Goal: Transaction & Acquisition: Purchase product/service

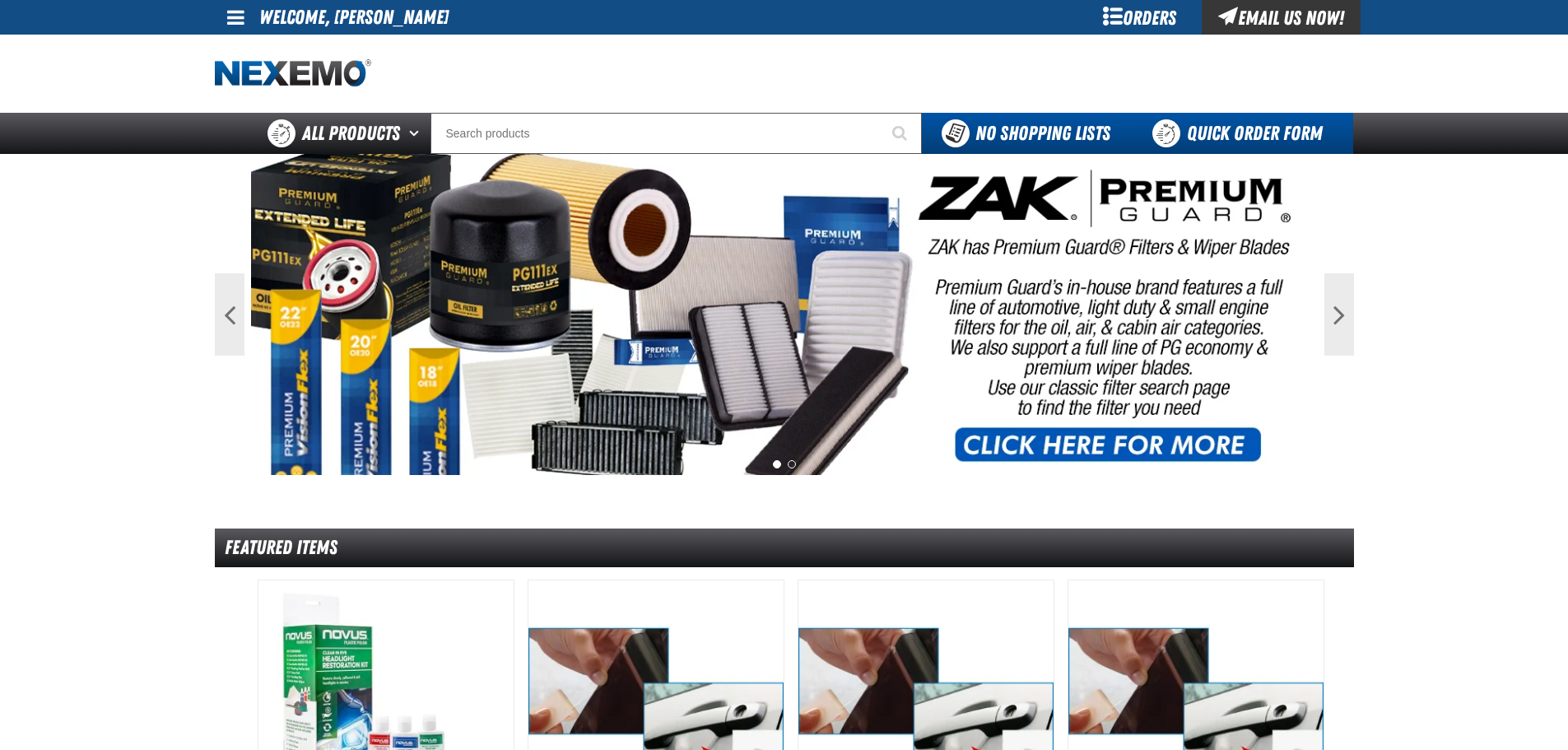
click at [1231, 133] on link "Quick Order Form" at bounding box center [1241, 133] width 223 height 41
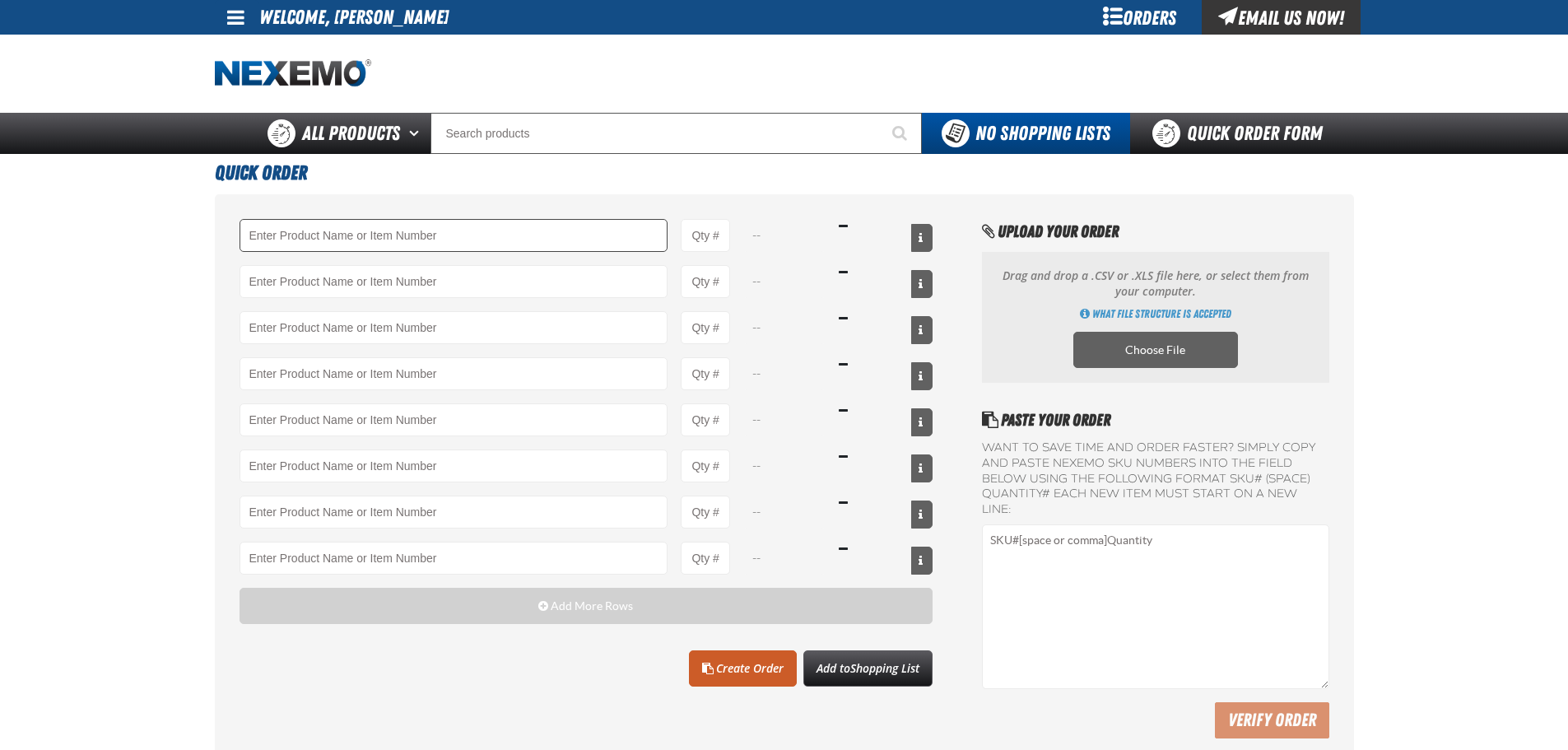
click at [352, 237] on input "Product" at bounding box center [454, 235] width 429 height 33
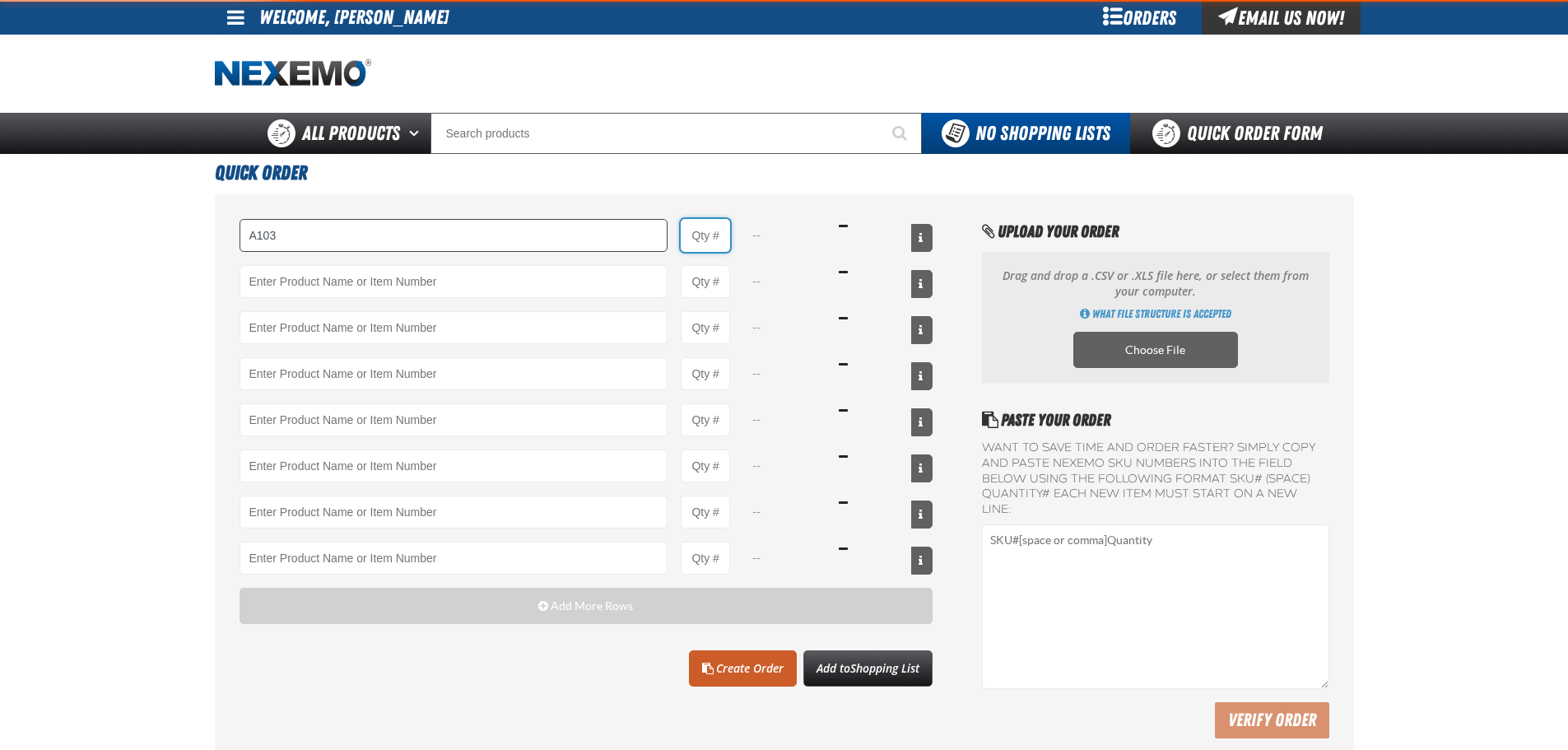
type input "A103 - Throttle Body and Intake Cleaner - ZAK Products"
type input "1"
select select "can"
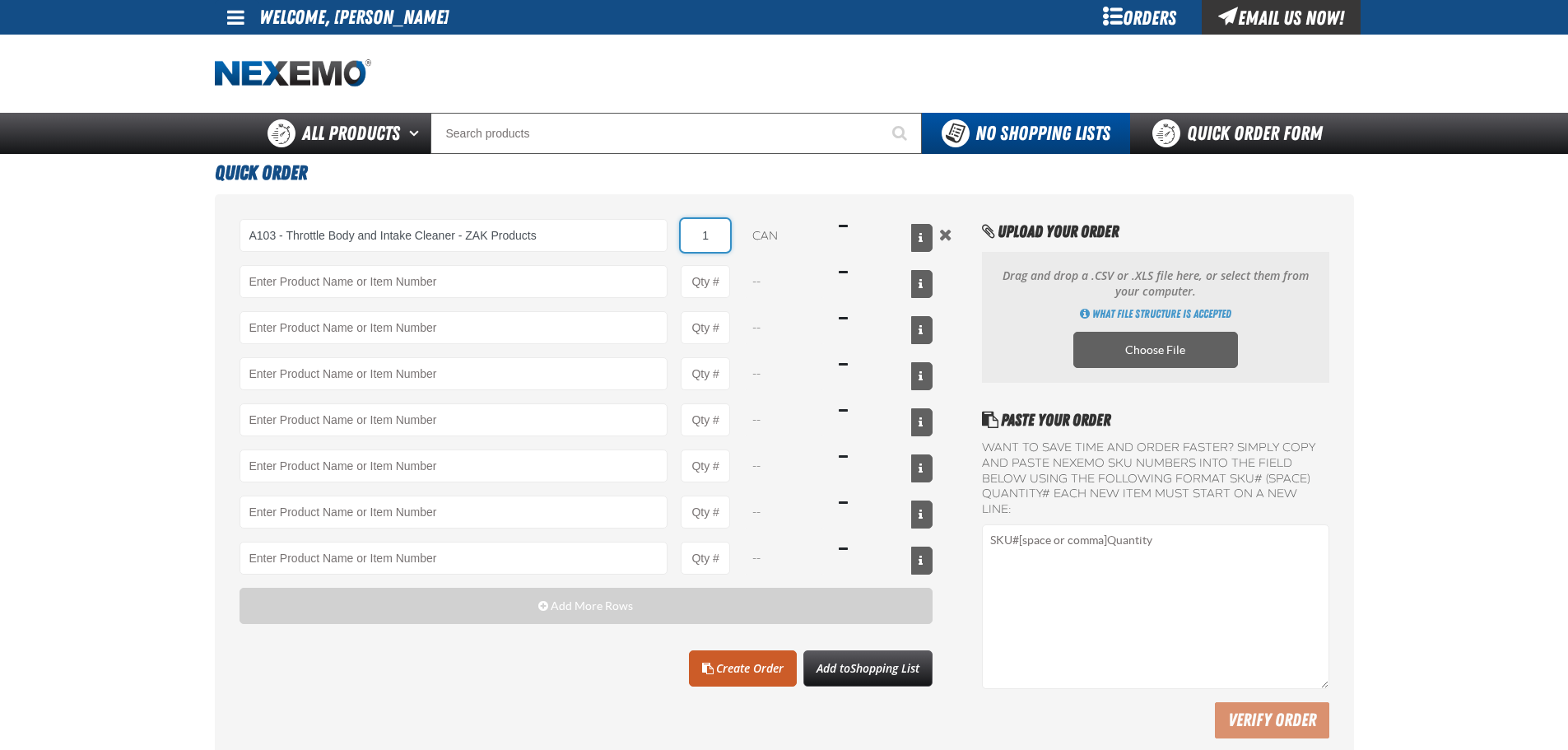
click at [710, 243] on input "1" at bounding box center [704, 235] width 49 height 33
type input "24"
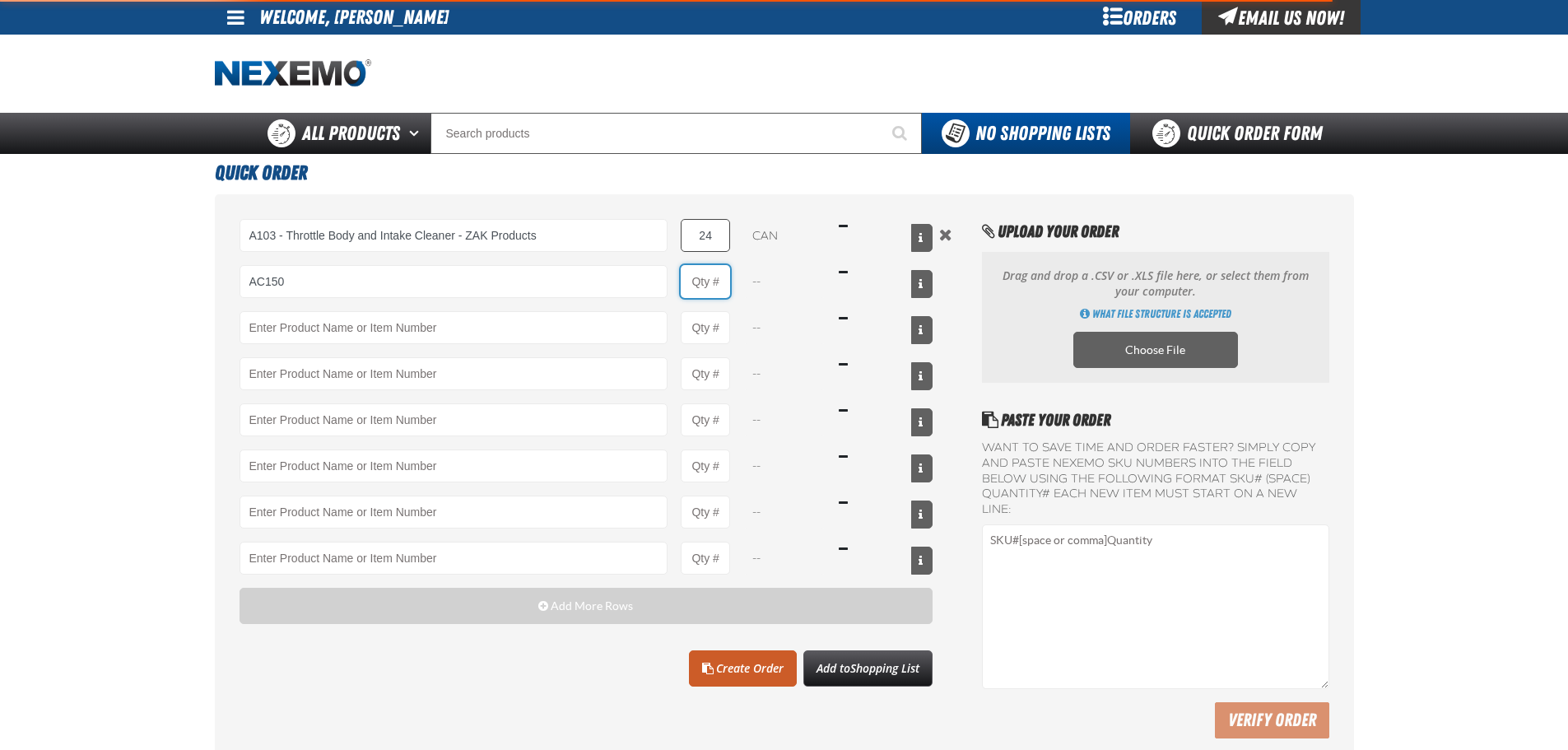
type input "AC150 - Evaporator Core Cleaner - ZAK Products"
type input "1"
select select "can"
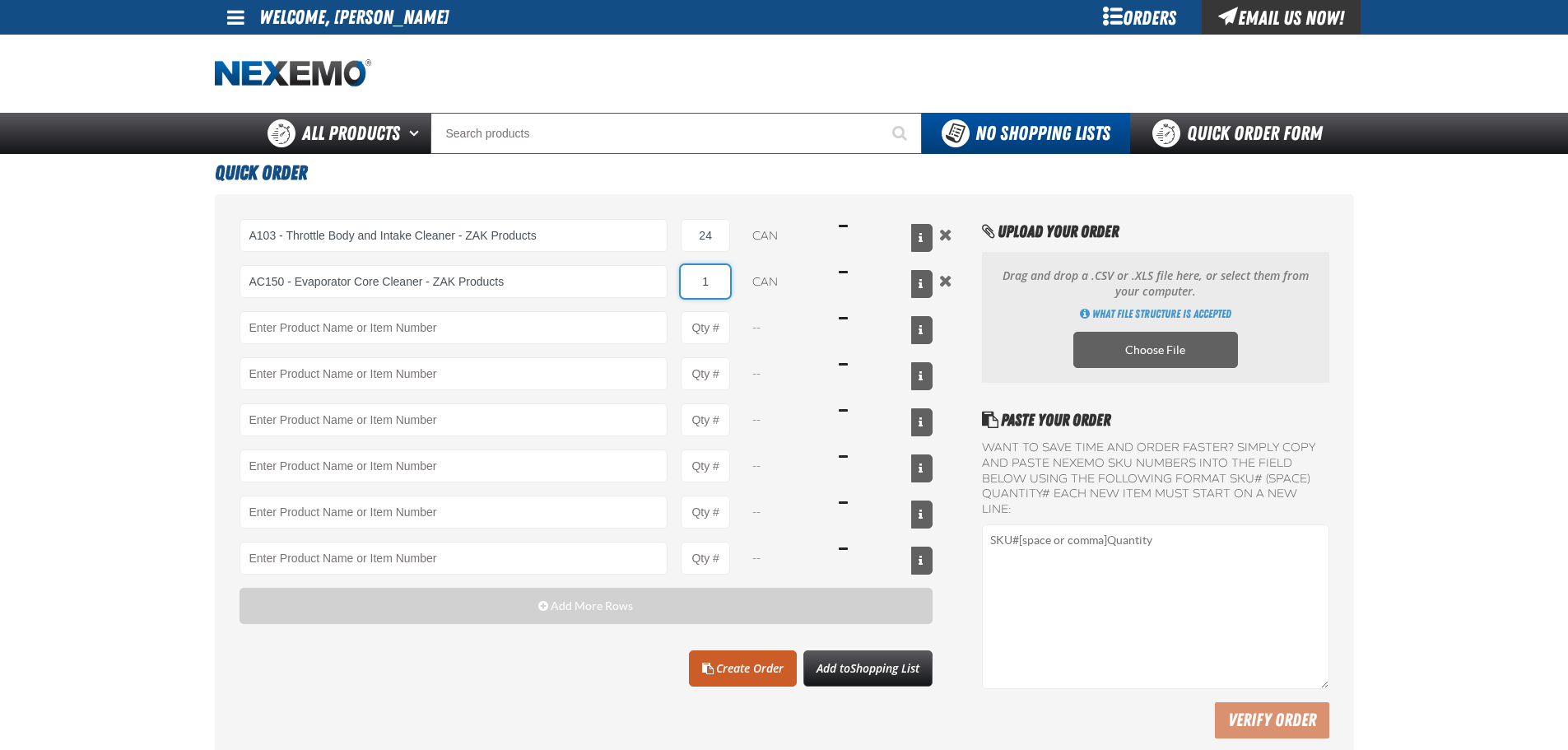
click at [713, 283] on input "1" at bounding box center [704, 282] width 49 height 33
type input "24"
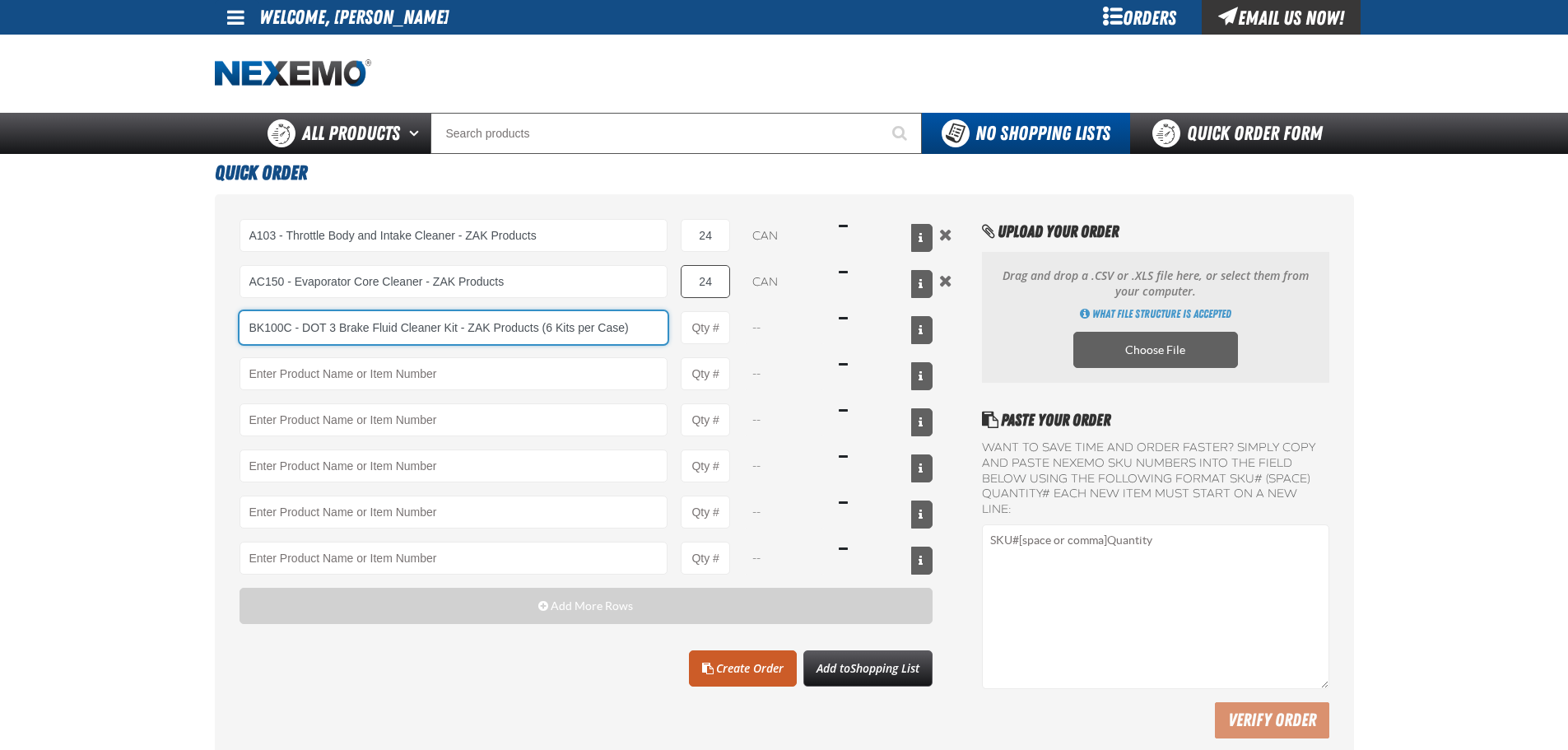
type input "BK100C - DOT 3 Brake Fluid Cleaner Kit - ZAK Products (6 Kits per Case)"
type input "1"
select select "kit"
type input "BK100C - DOT 3 Brake Fluid Cleaner Kit - ZAK Products (6 Kits per Case)"
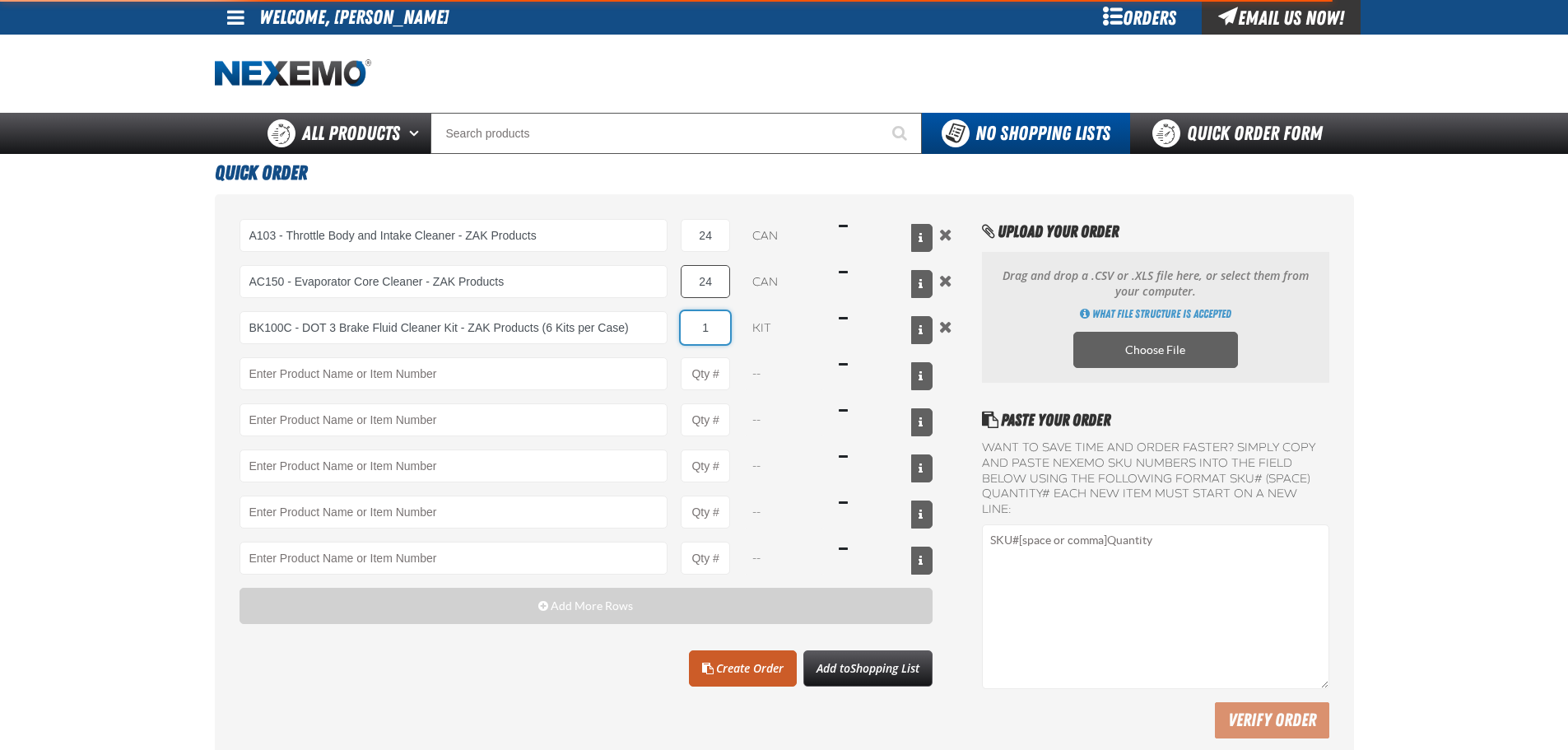
type input "3"
type input "BK100C - DOT 3 Brake Fluid Cleaner Kit - ZAK Products (6 Kits per Case)"
type input "30"
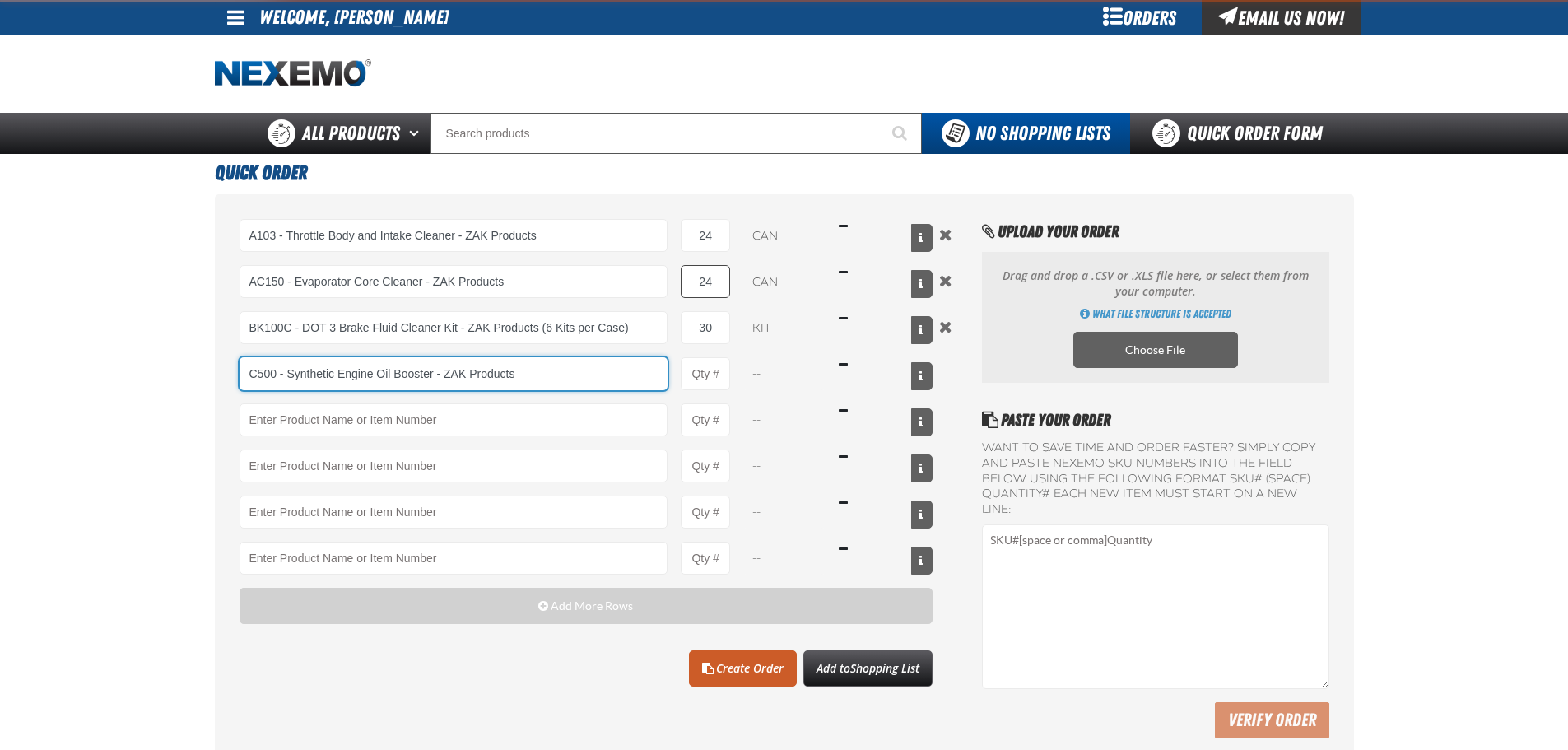
type input "C500 - Synthetic Engine Oil Booster - ZAK Products"
type input "1"
select select "bottle"
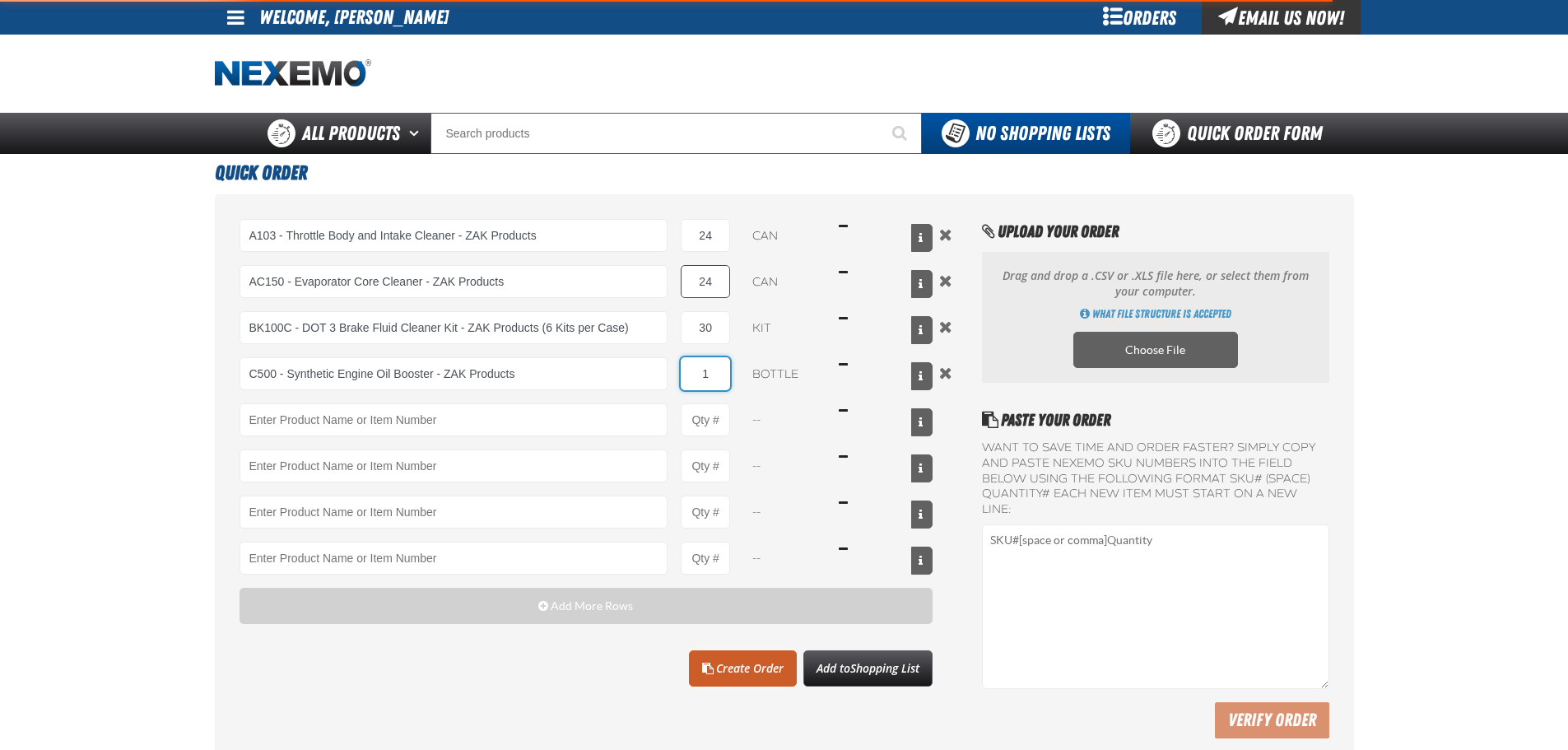
type input "C500 - Synthetic Engine Oil Booster - ZAK Products"
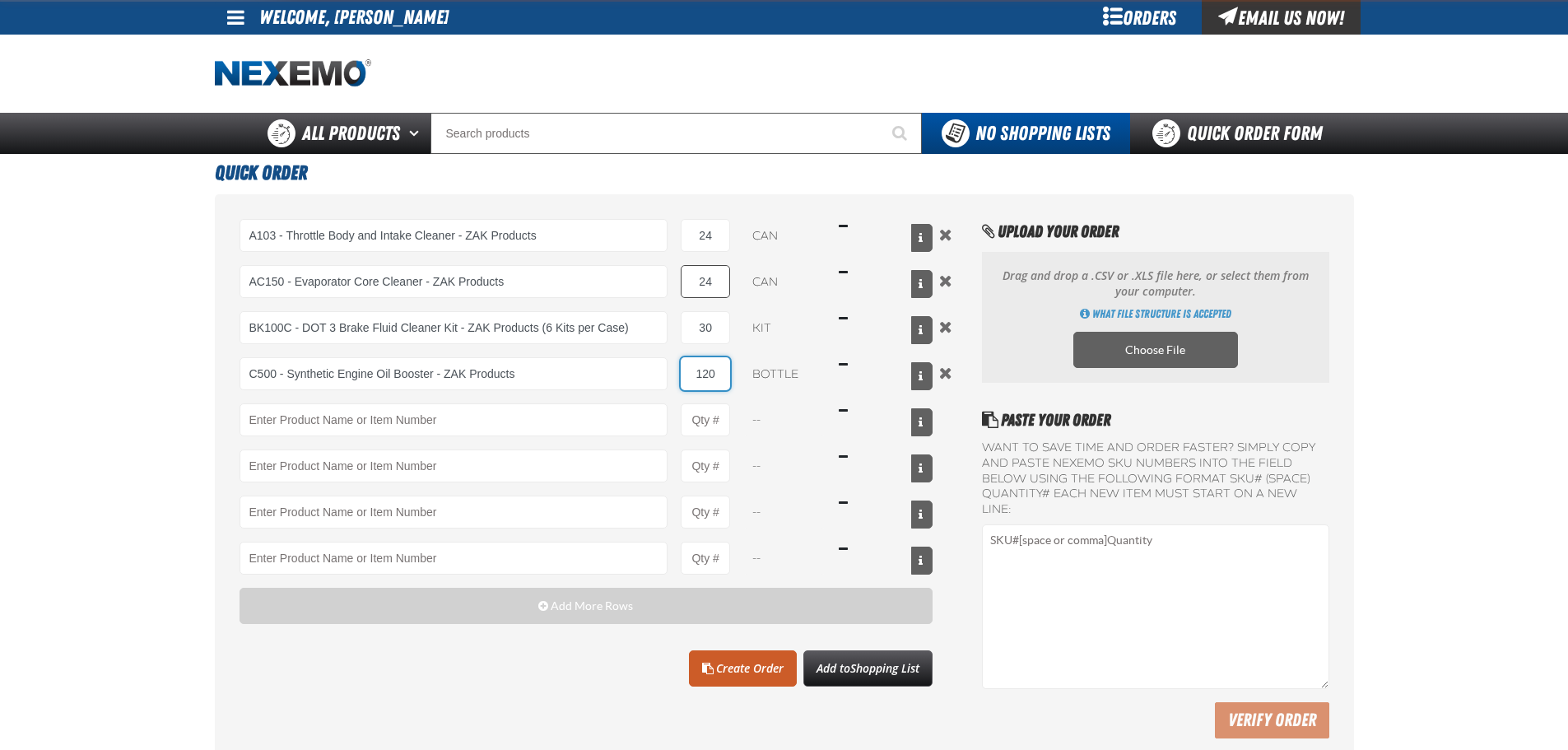
type input "120"
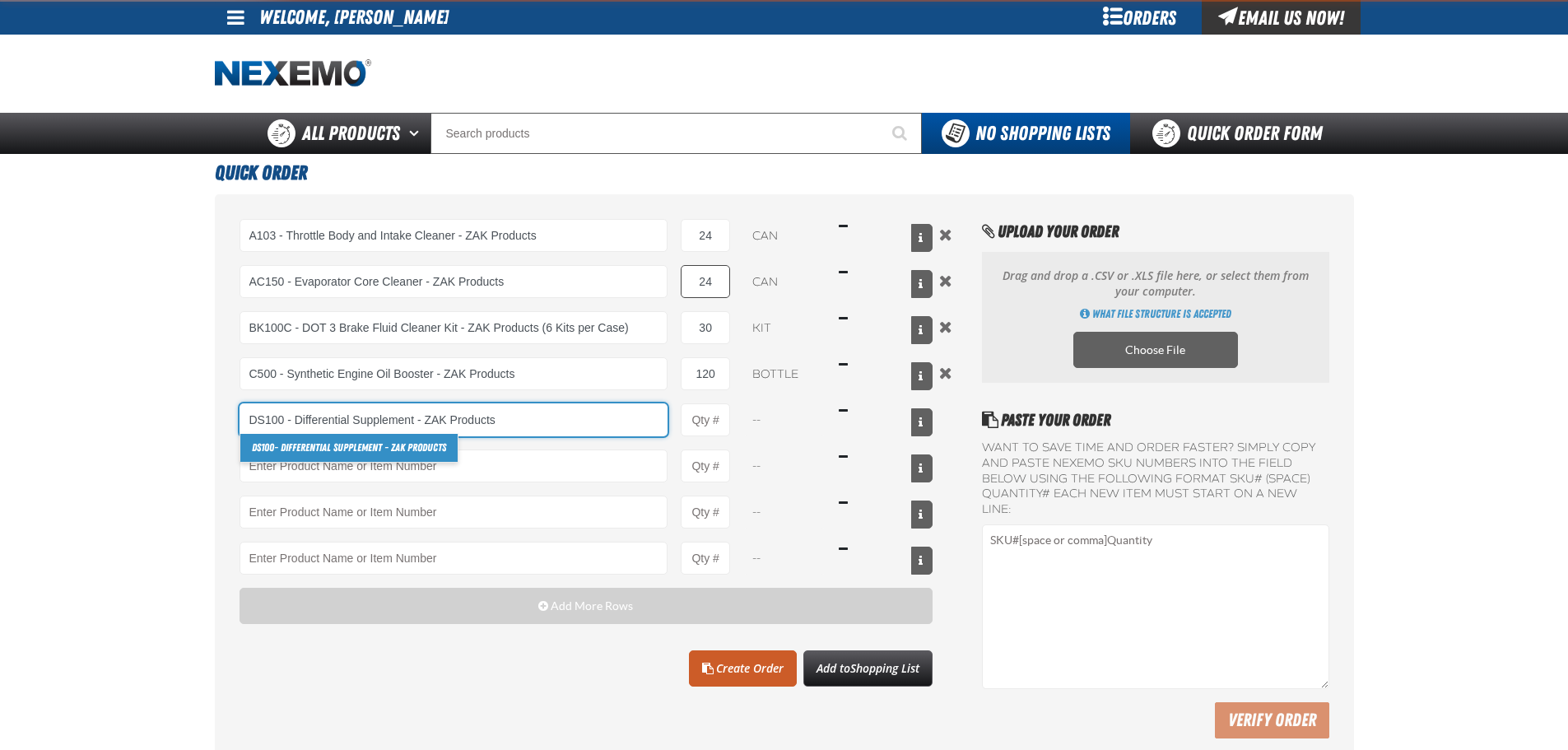
type input "DS100 - Differential Supplement - ZAK Products"
type input "1"
select select "bottle"
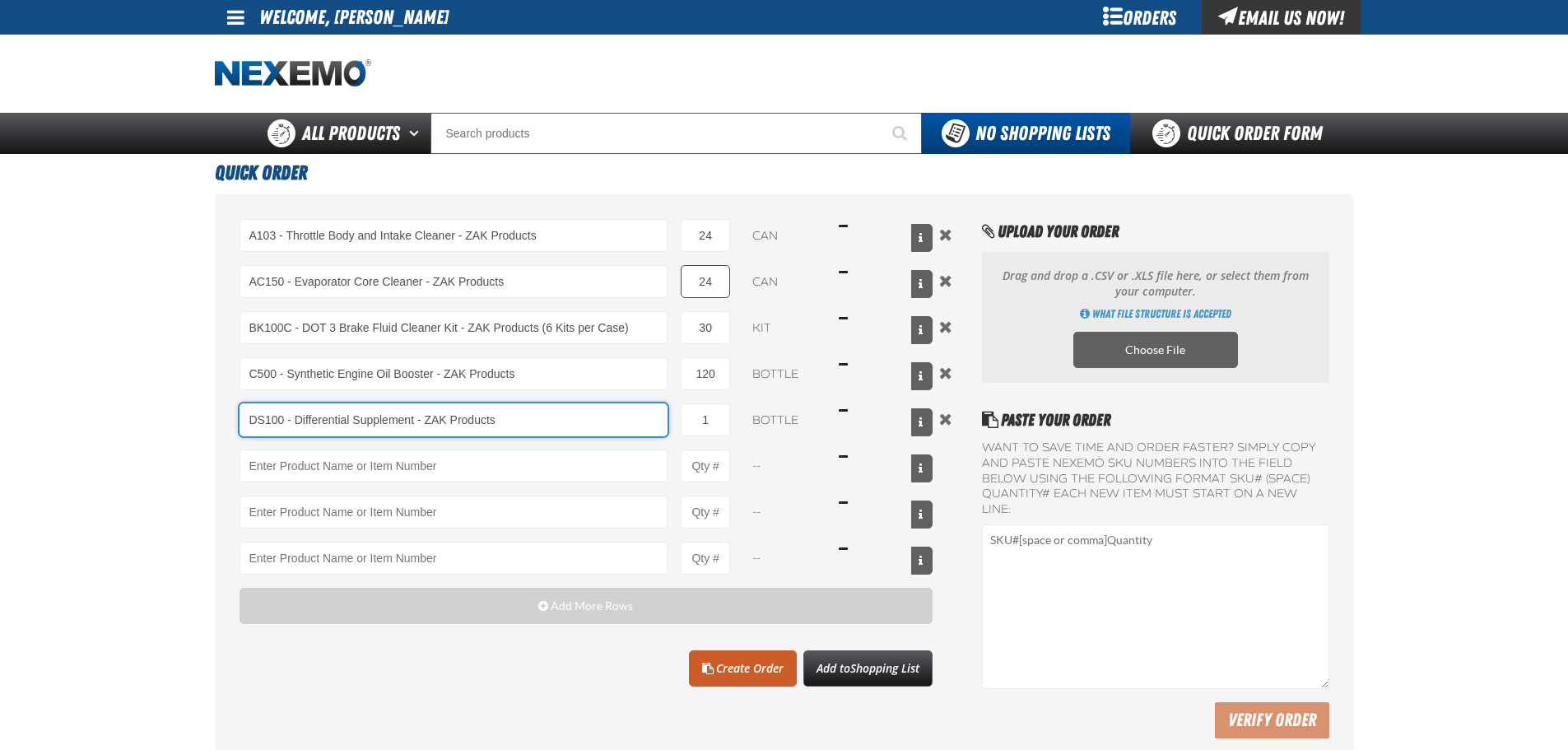
type input "DS100 - Differential Supplement - ZAK Products"
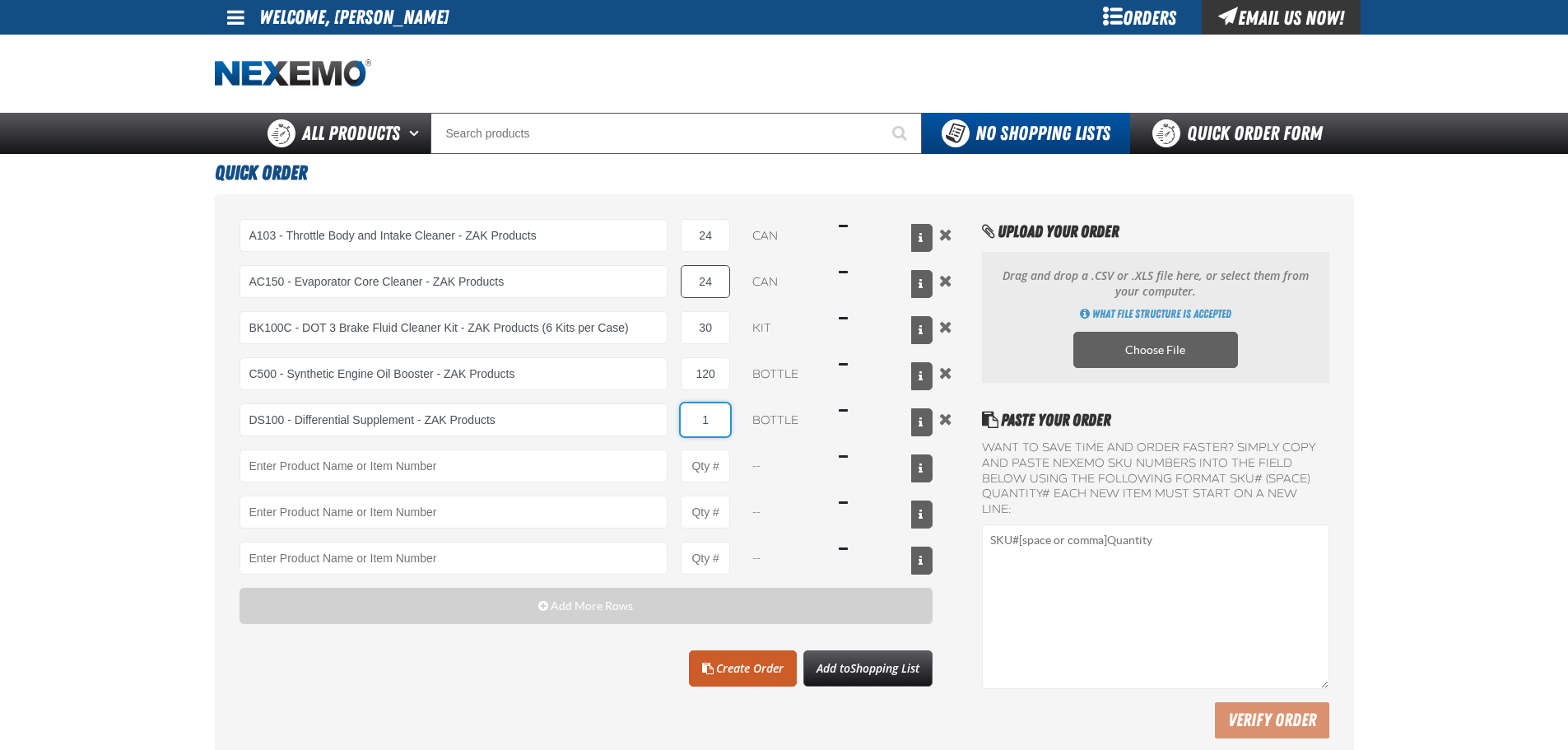
type input "3"
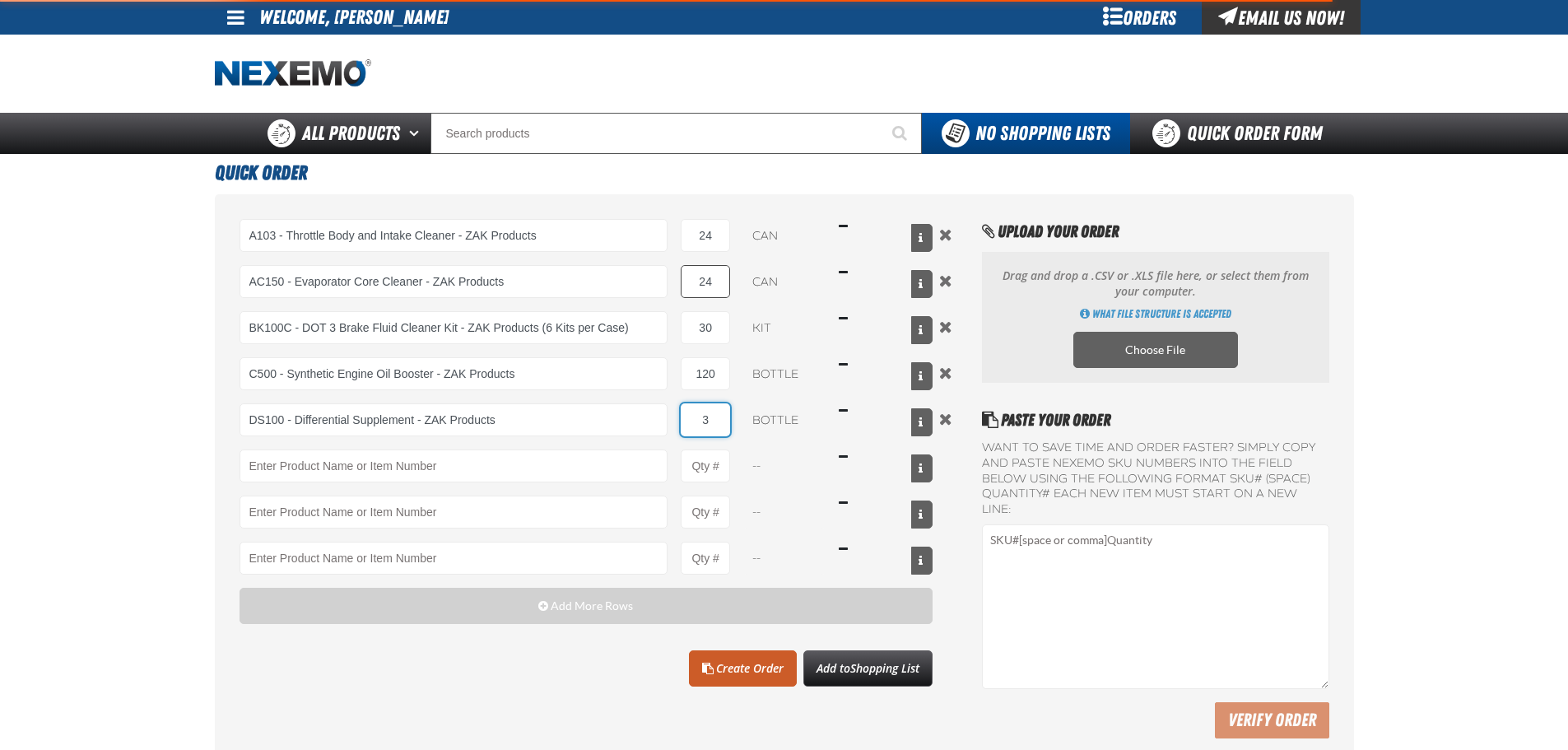
type input "DS100 - Differential Supplement - ZAK Products"
type input "36"
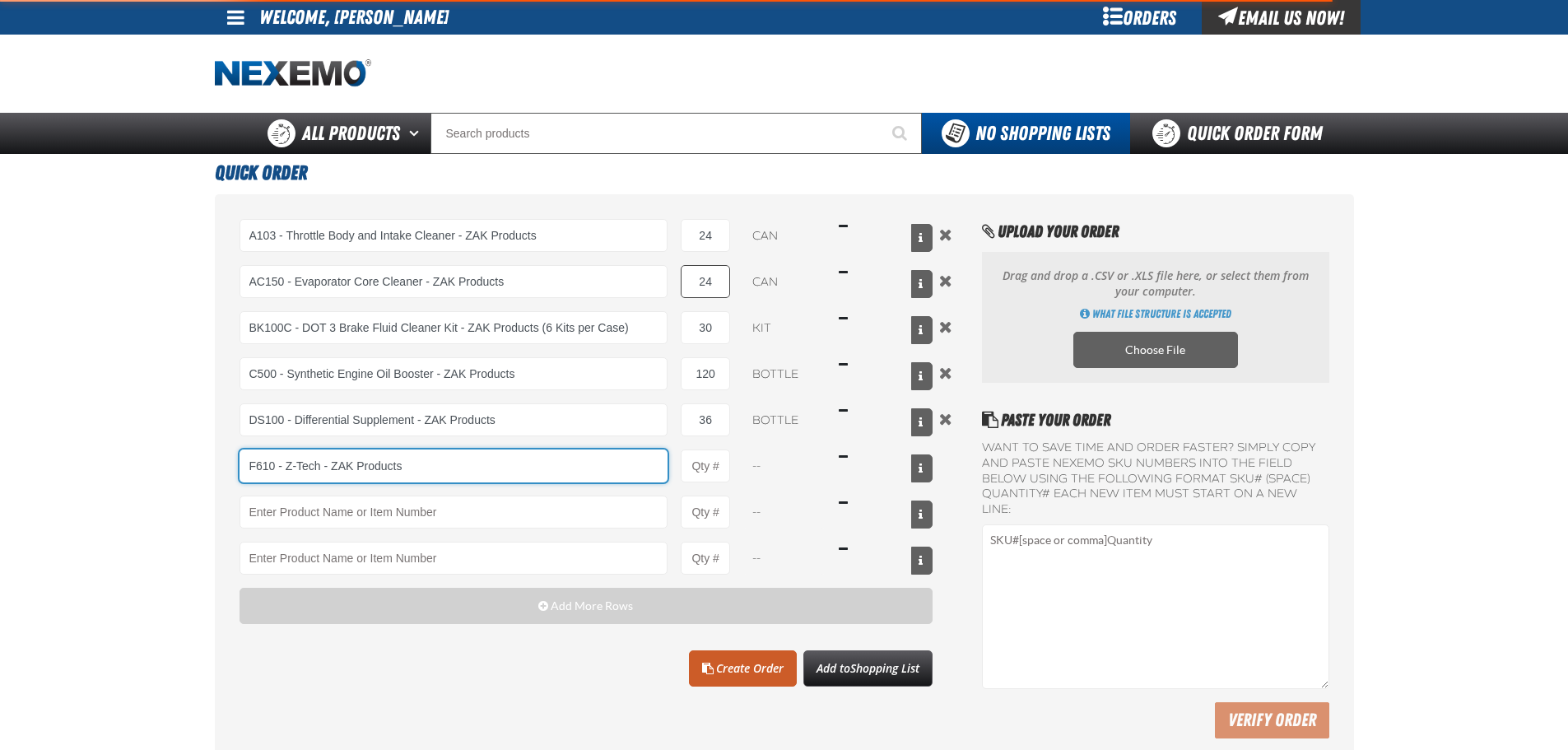
type input "F610 - Z-Tech - ZAK Products"
type input "1"
select select "bottle"
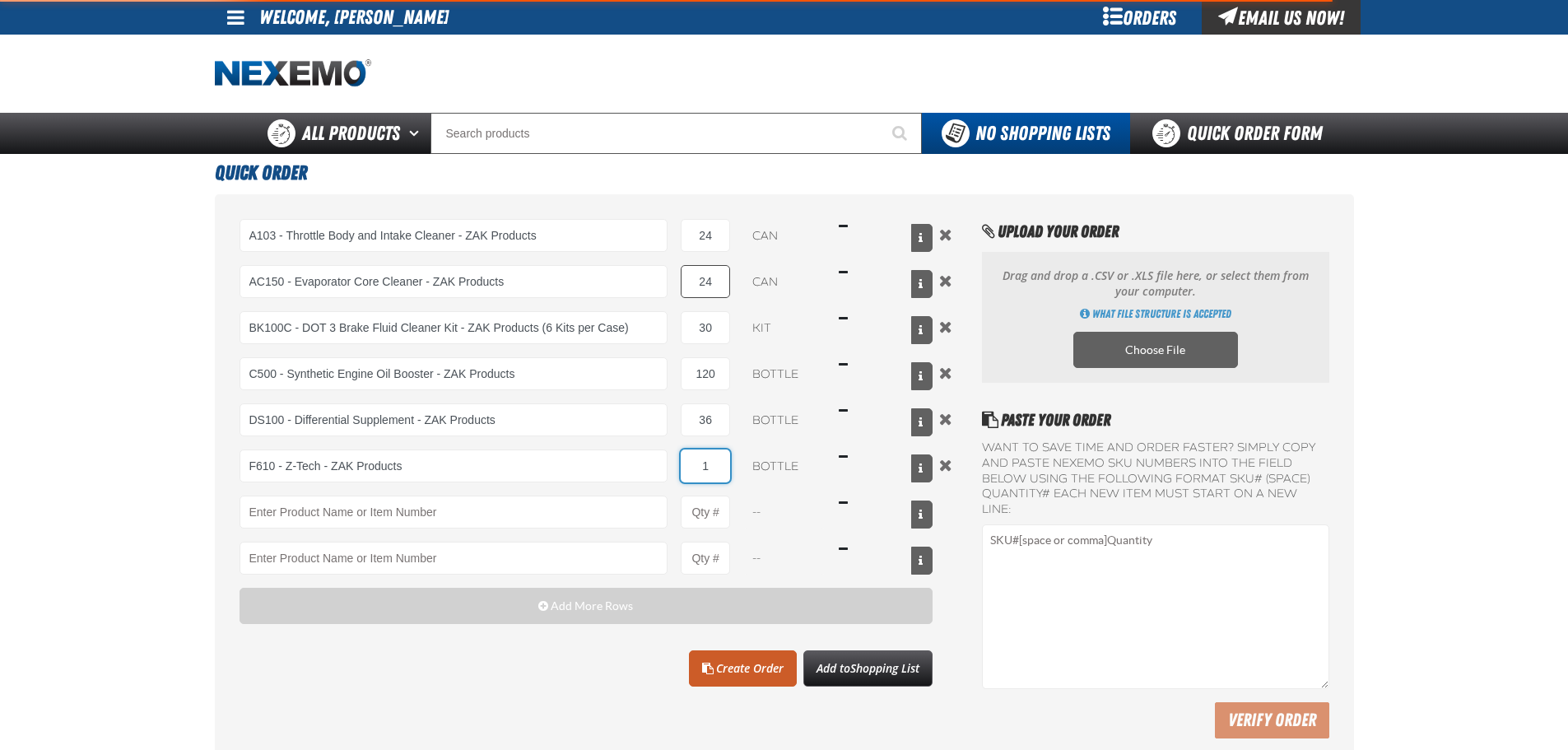
type input "F610 - Z-Tech - ZAK Products"
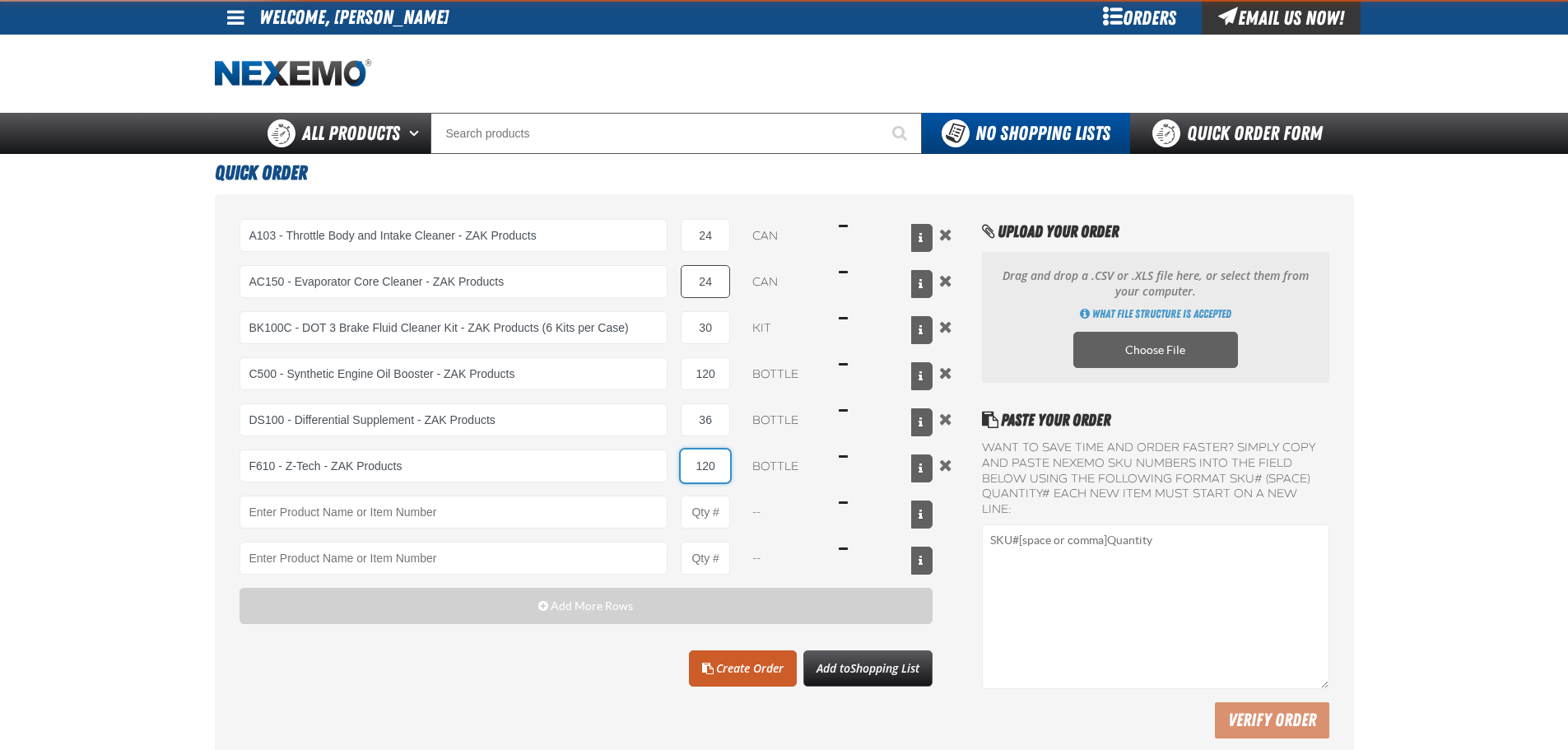
type input "120"
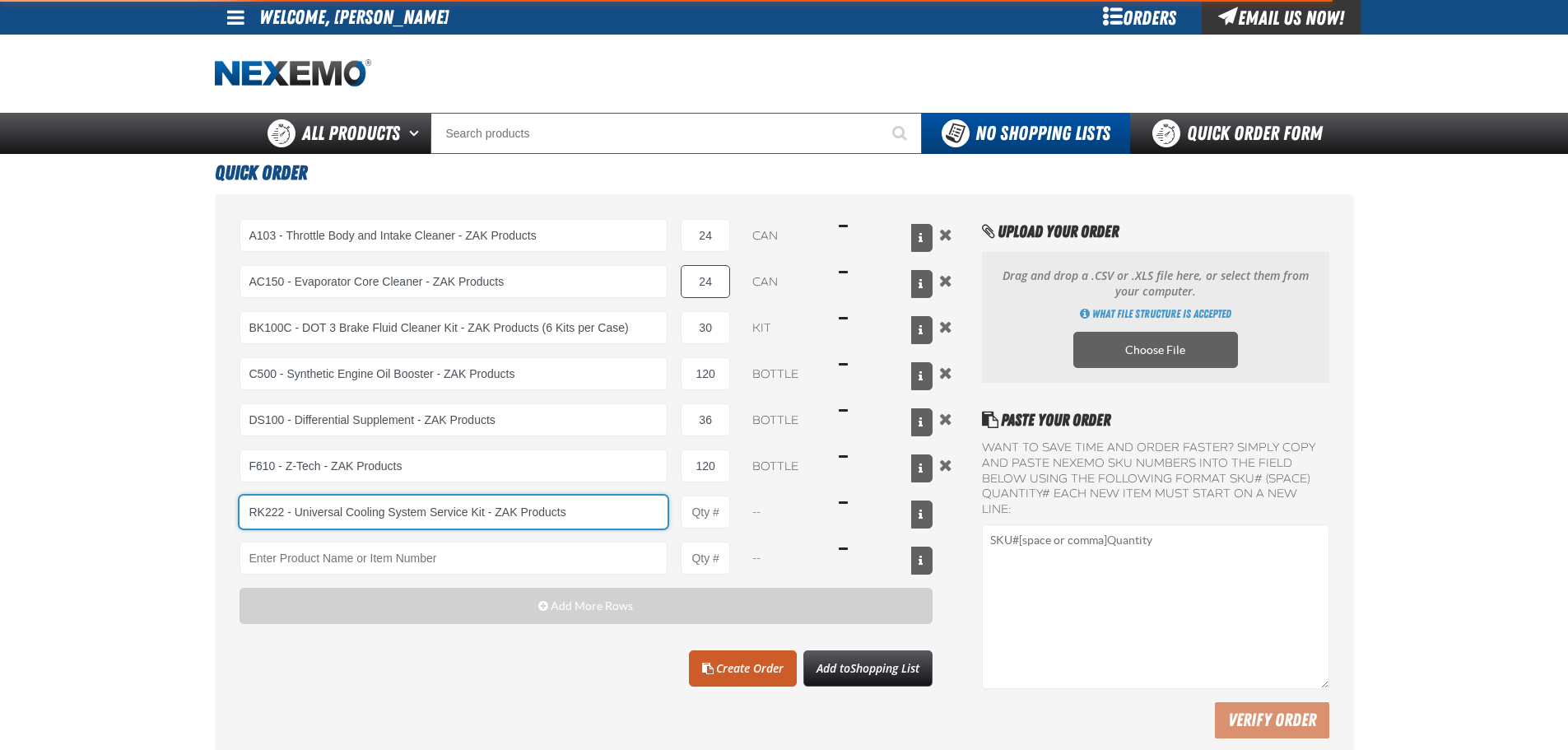
type input "RK222 - Universal Cooling System Service Kit - ZAK Products"
type input "1"
select select "kit"
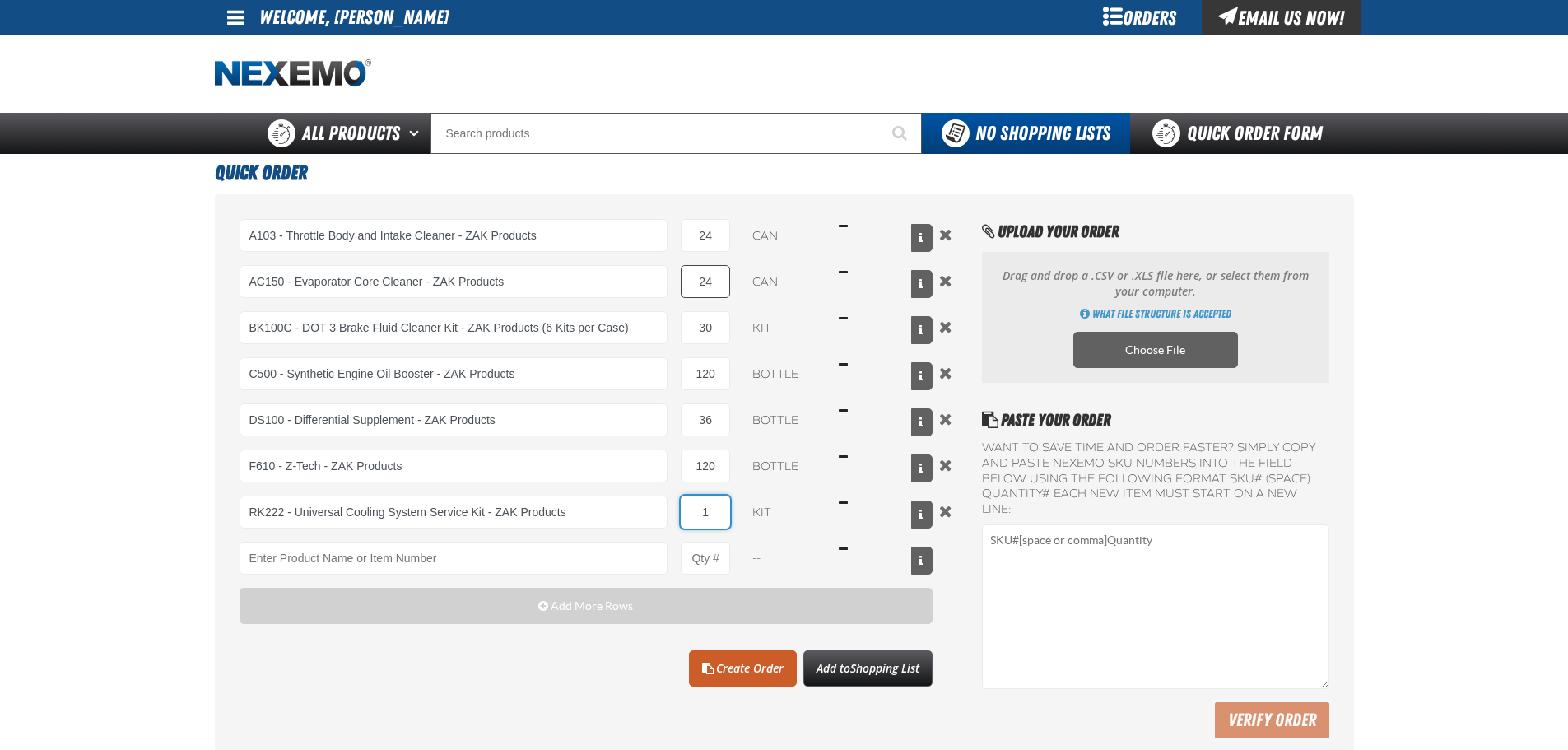
type input "RK222 - Universal Cooling System Service Kit - ZAK Products"
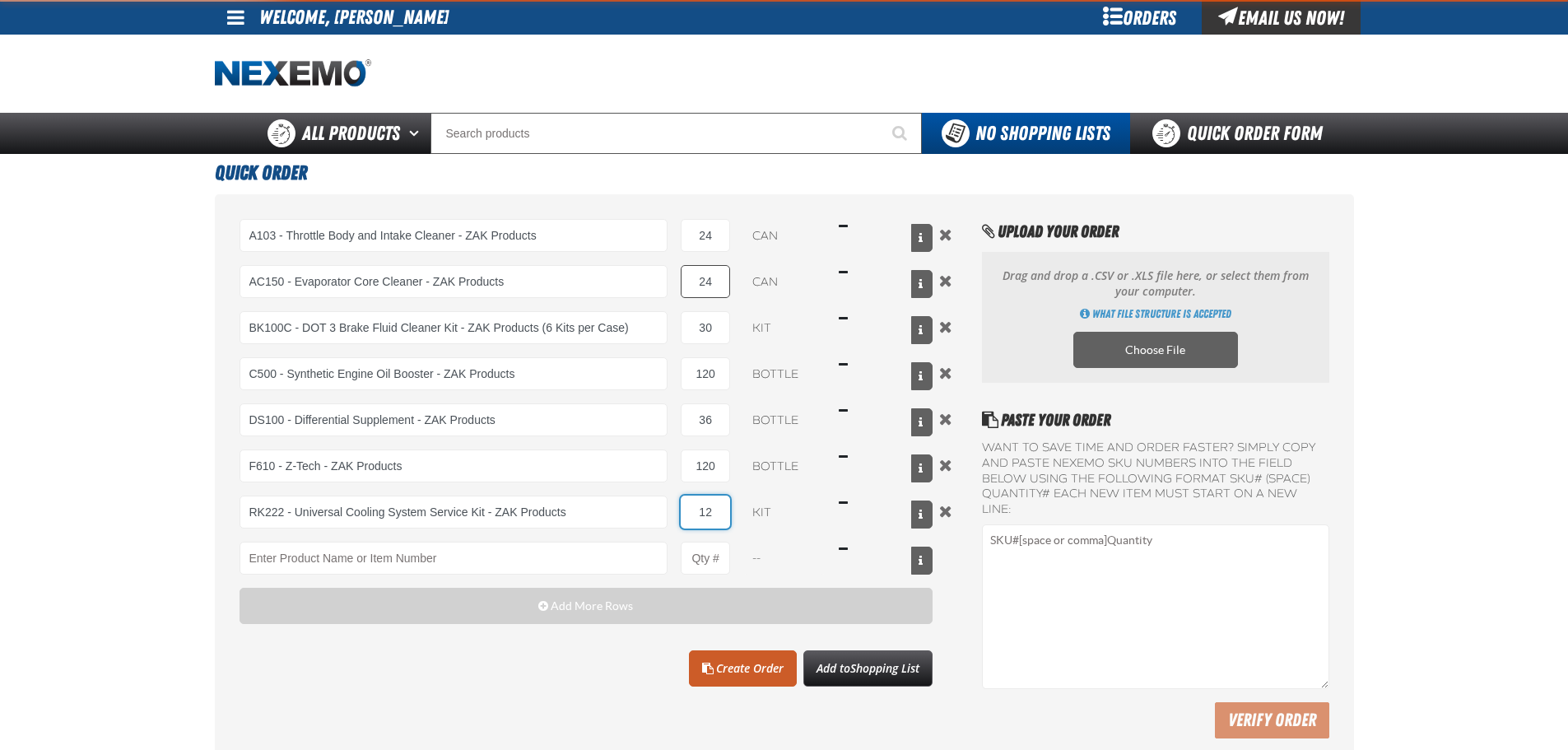
type input "12"
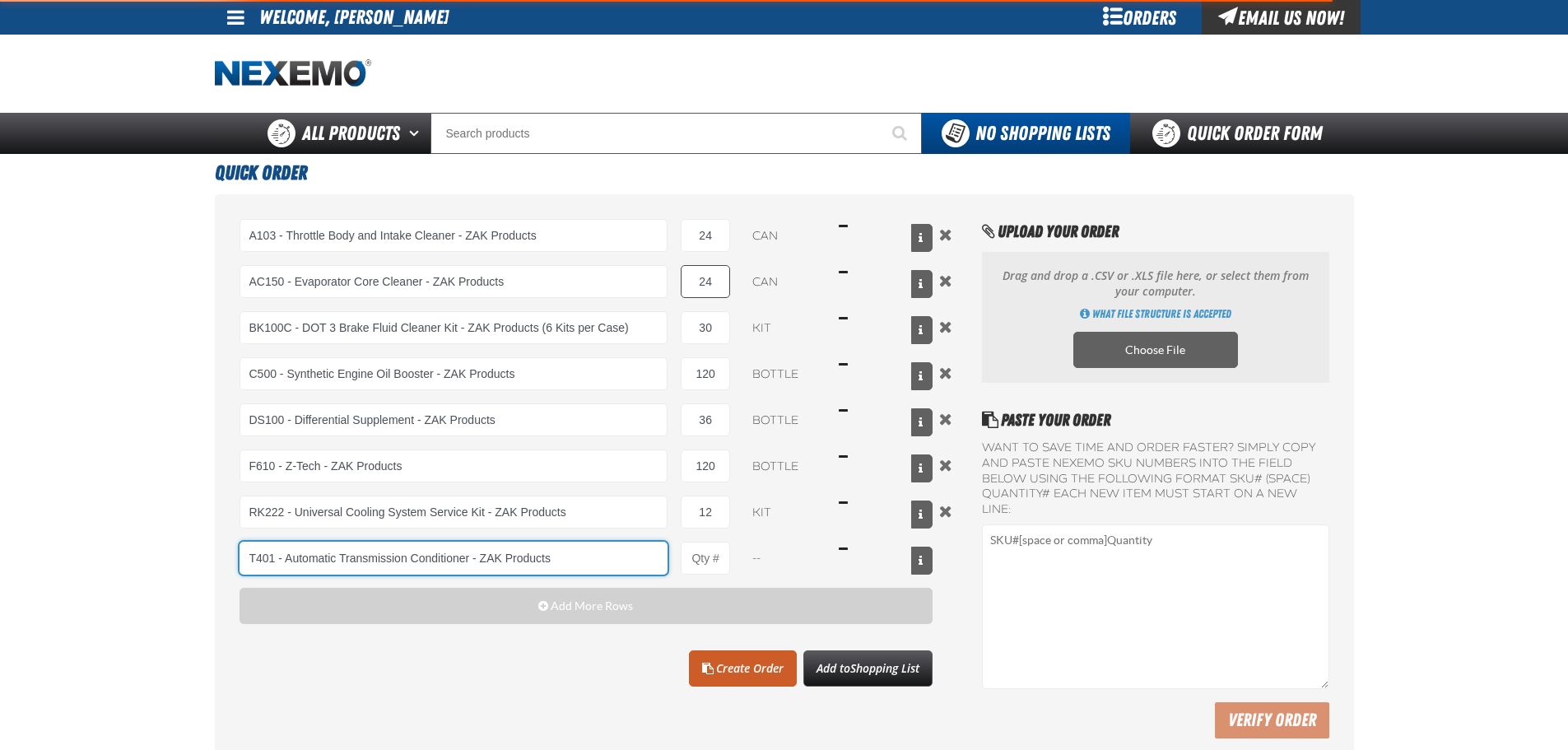
type input "T401 - Automatic Transmission Conditioner - ZAK Products"
type input "1"
select select "bottle"
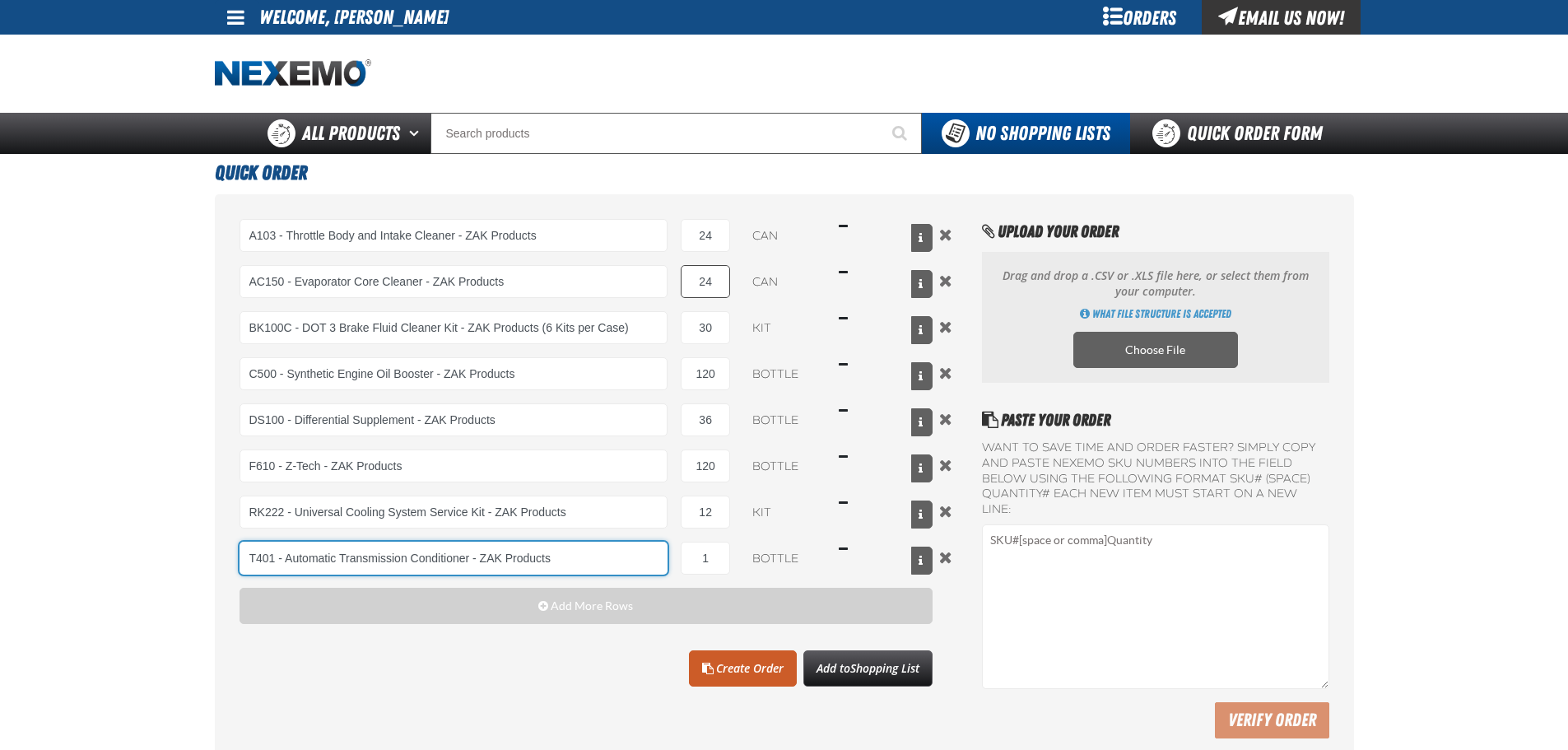
type input "T401 - Automatic Transmission Conditioner - ZAK Products"
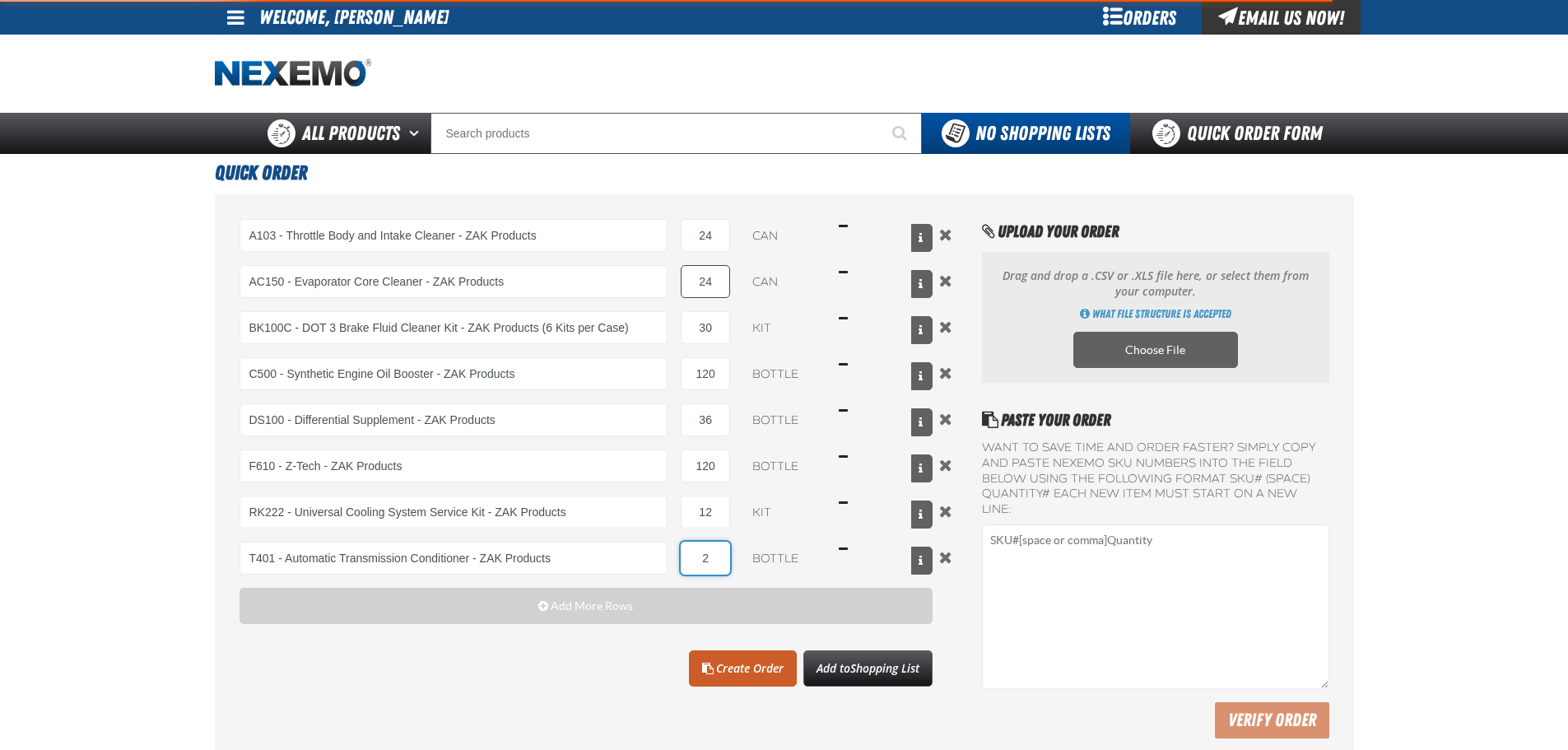
type input "24"
type input "T401 - Automatic Transmission Conditioner - ZAK Products"
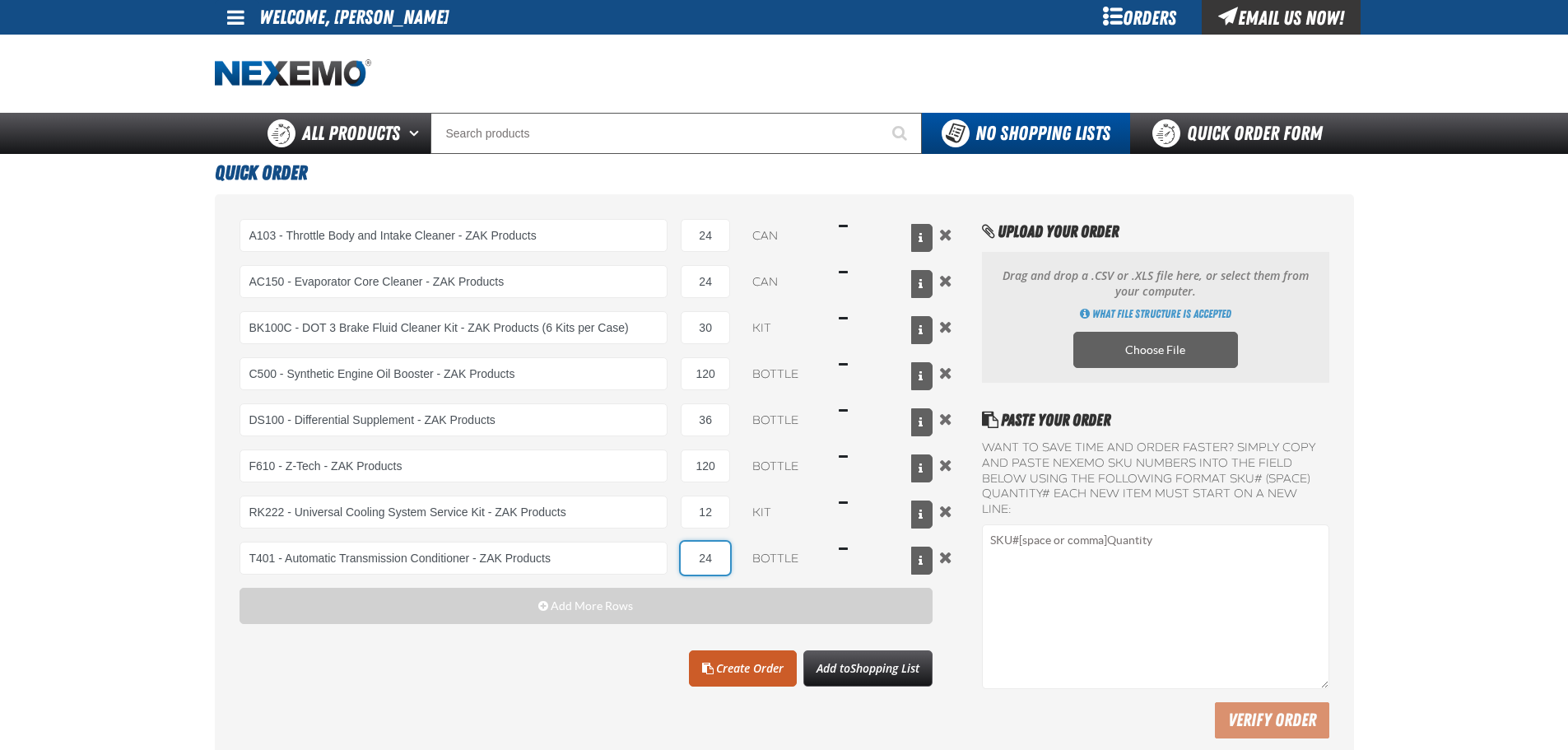
type input "24"
click at [536, 687] on div "A103 - Throttle Body and Intake Cleaner - ZAK Products 24 can $262.32 AC150 - E…" at bounding box center [586, 478] width 694 height 519
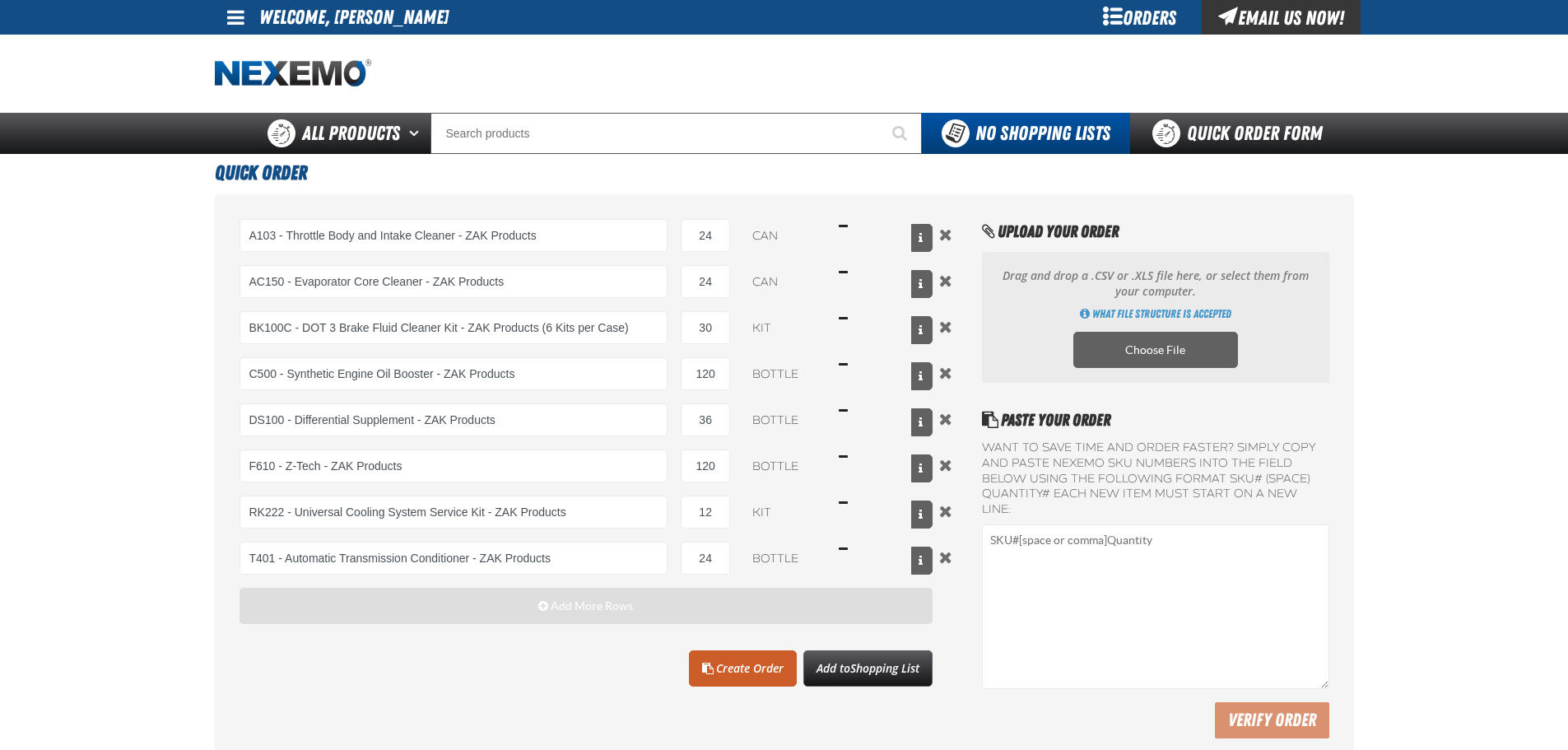
click at [627, 603] on span "Add More Rows" at bounding box center [592, 605] width 83 height 13
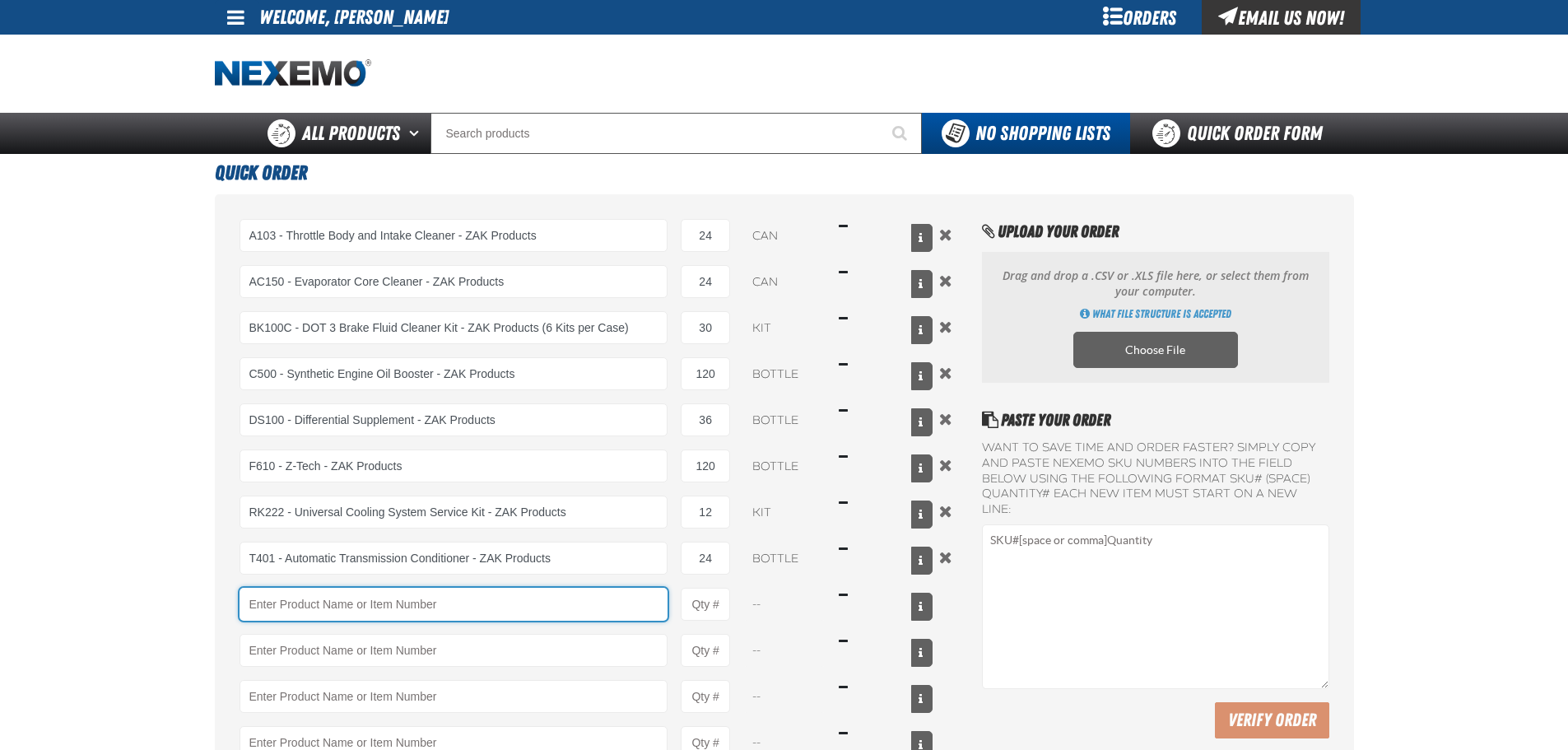
drag, startPoint x: 339, startPoint y: 593, endPoint x: 339, endPoint y: 603, distance: 10.0
click at [339, 594] on input "Product" at bounding box center [454, 604] width 429 height 33
type input "W"
type input "TSF200 - 2-Step GDI Intake Cleaning Service"
type input "1"
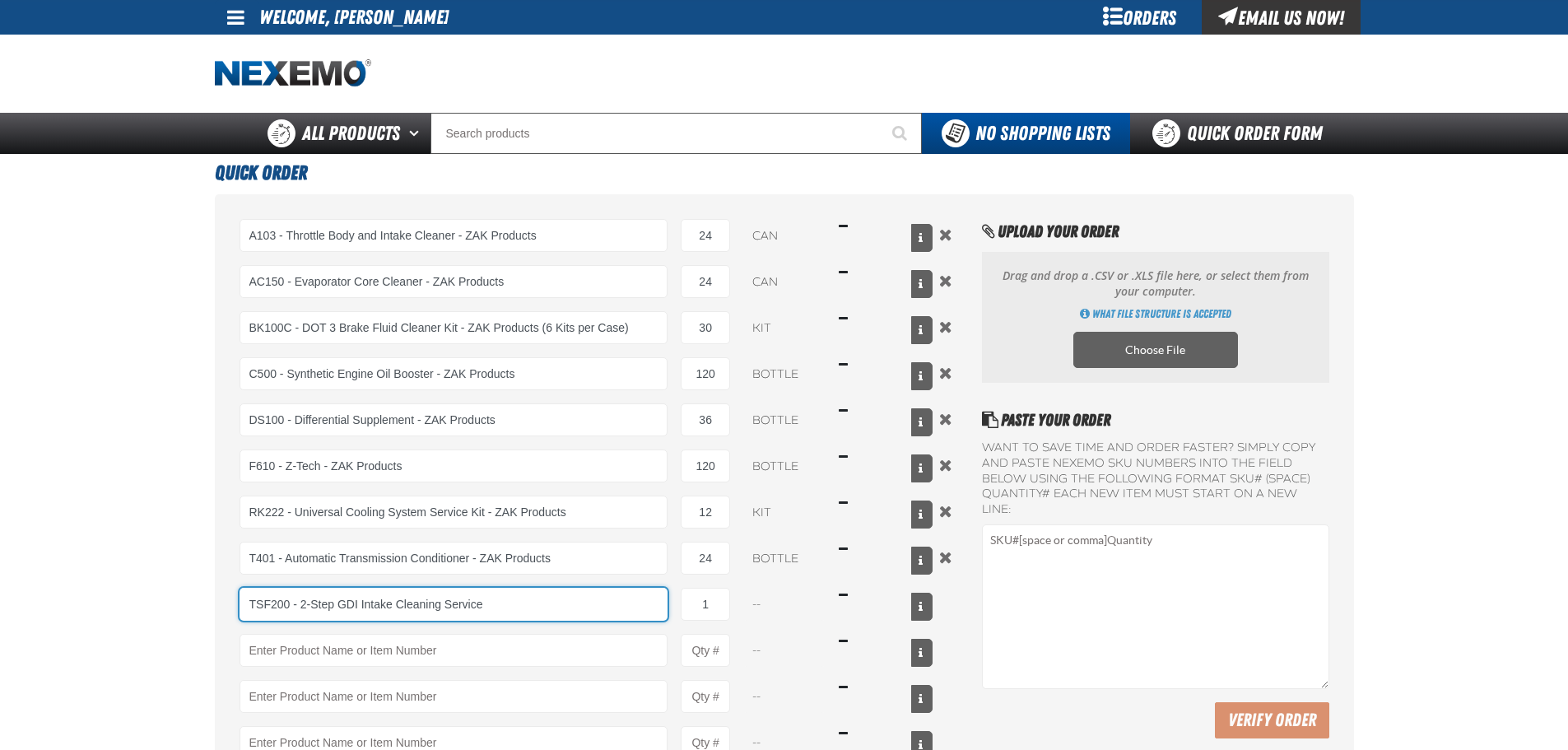
select select "kit"
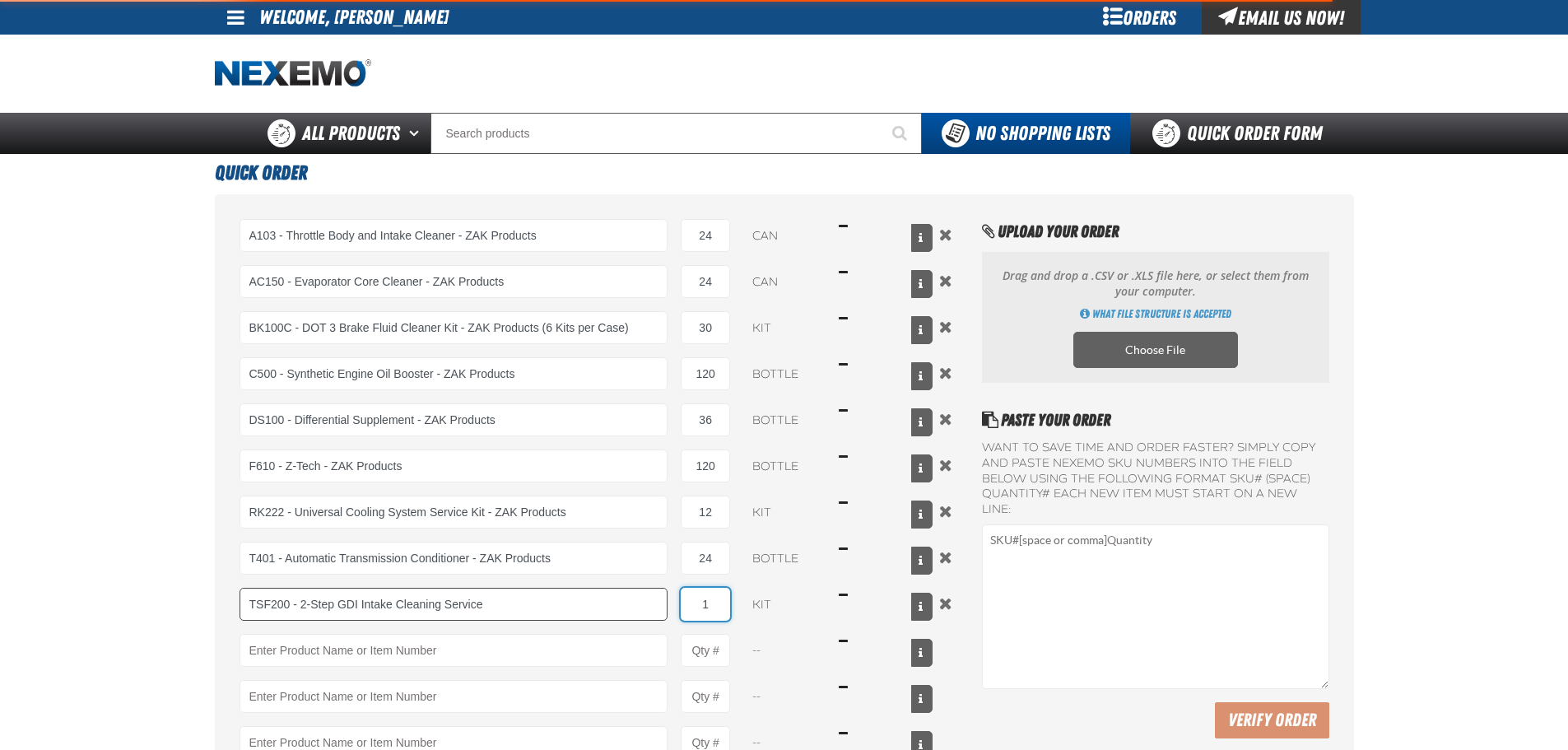
type input "TSF200 - 2-Step GDI Intake Cleaning Service"
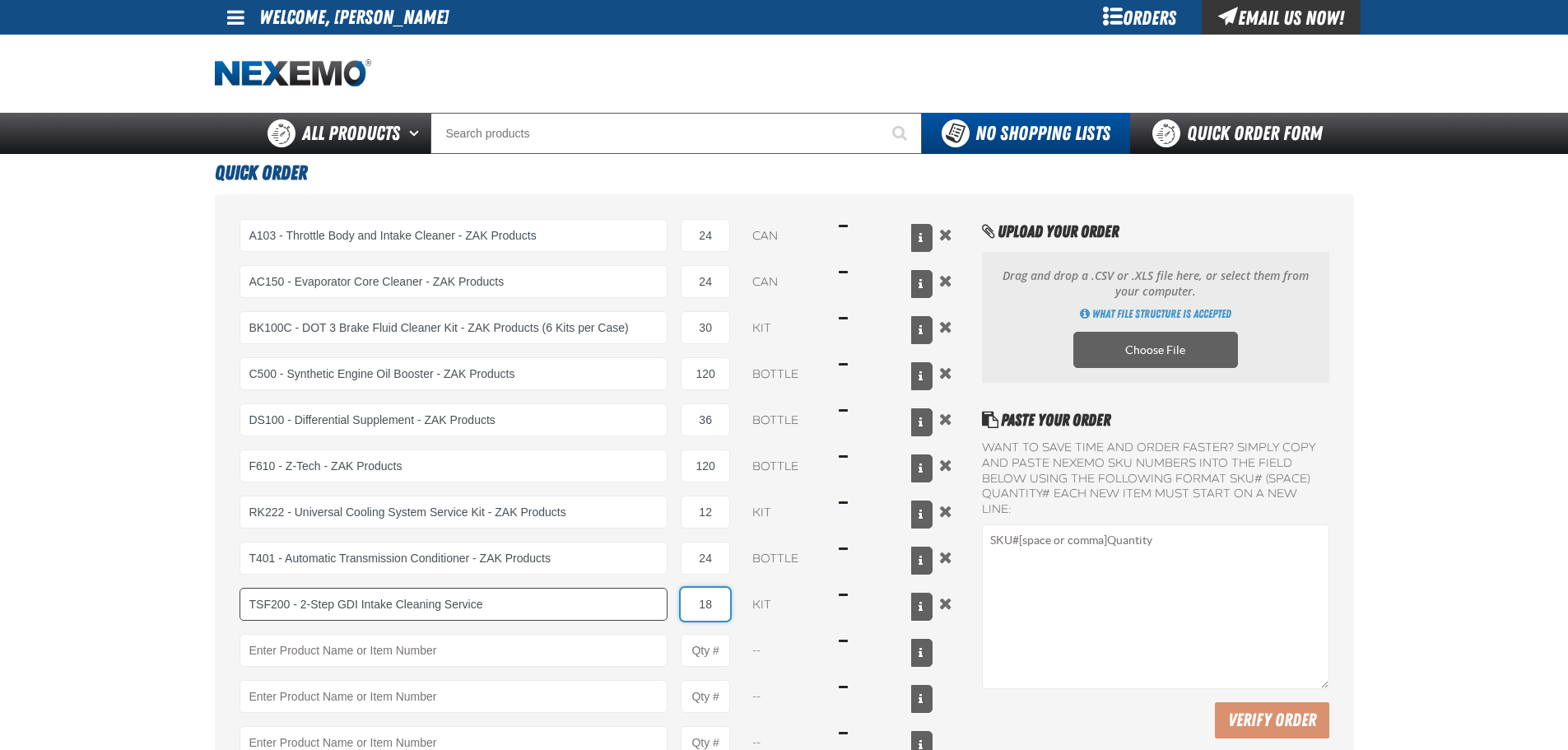
type input "18"
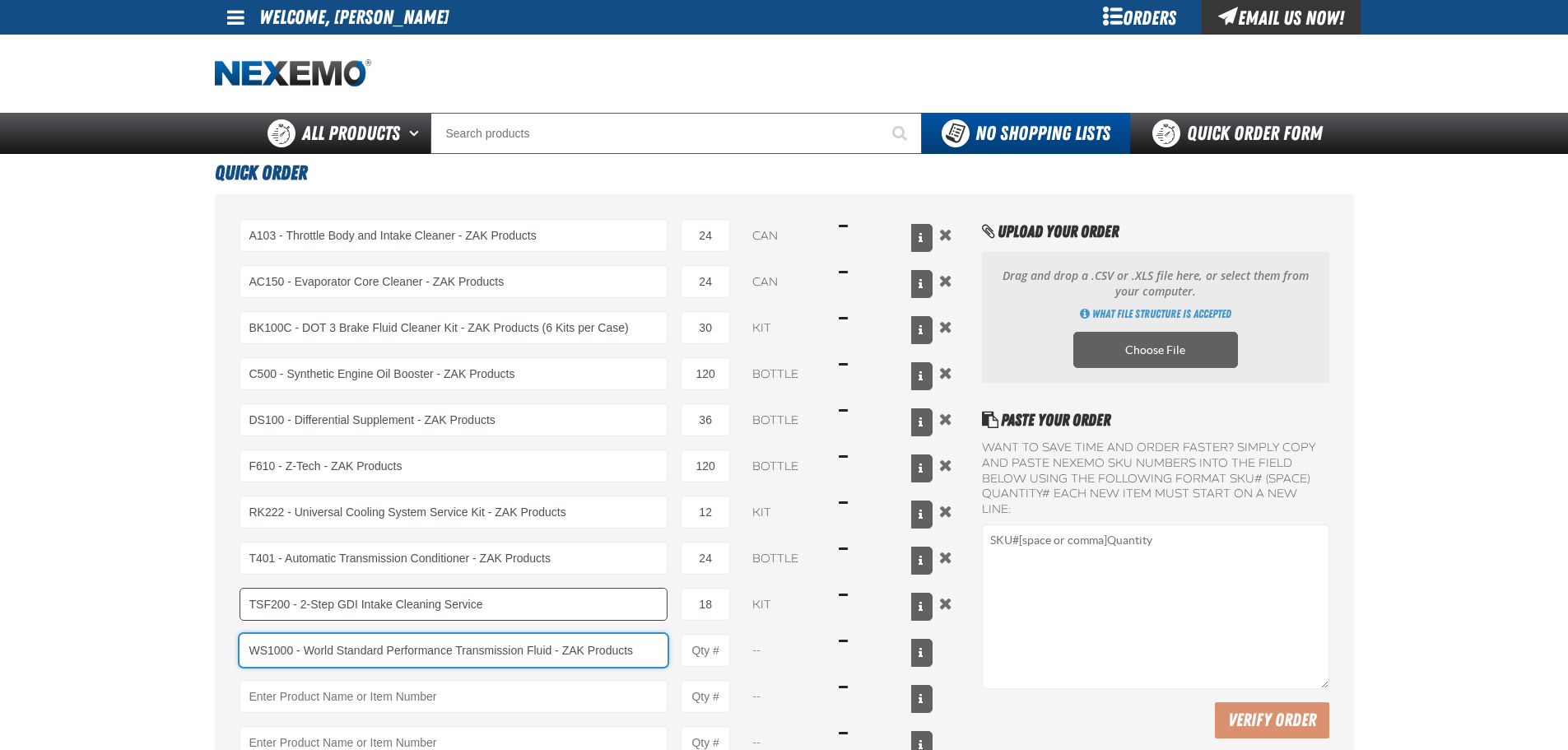
type input "WS1000 - World Standard Performance Transmission Fluid - ZAK Products"
type input "1"
select select "bottle"
type input "WS1000 - World Standard Performance Transmission Fluid - ZAK Products"
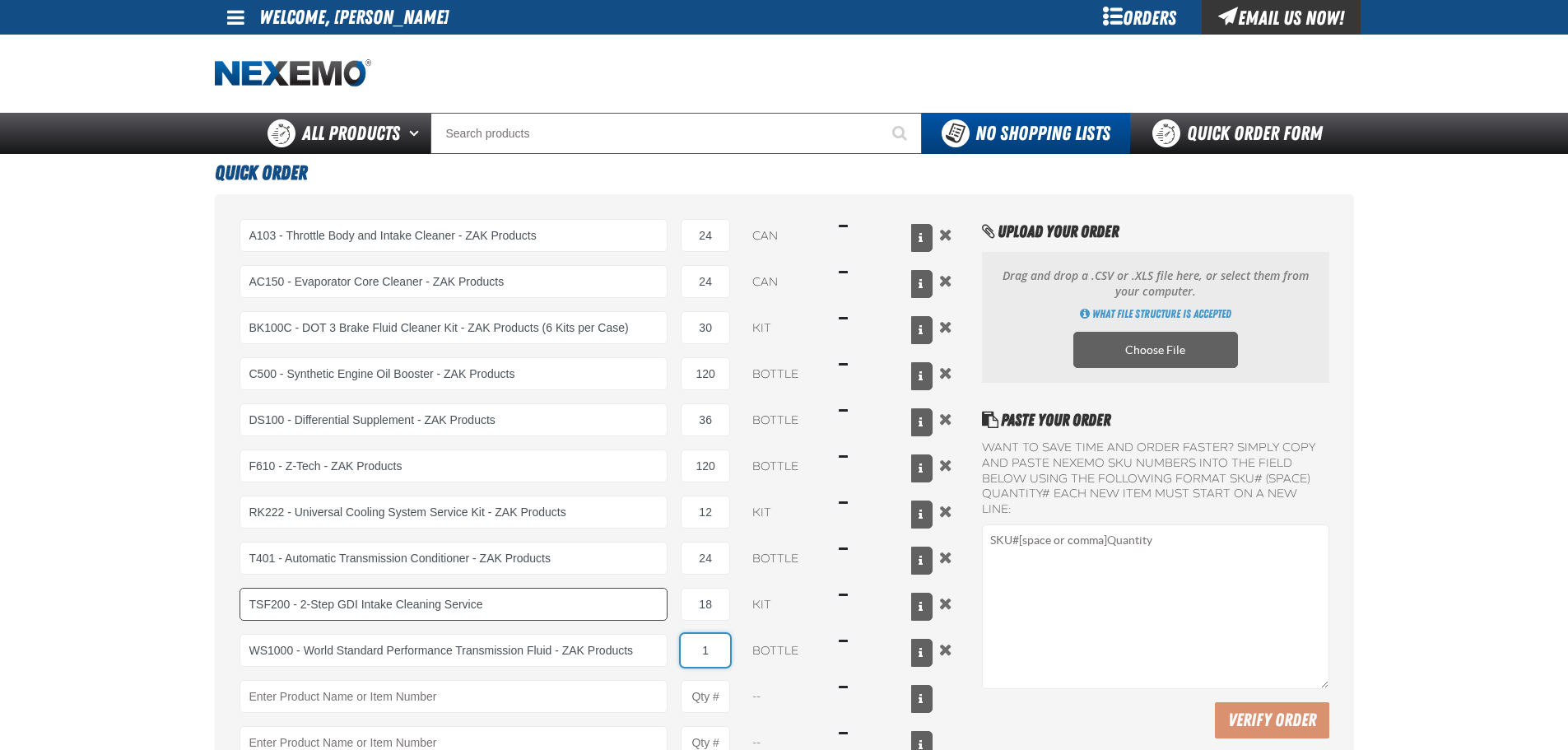
type input "6"
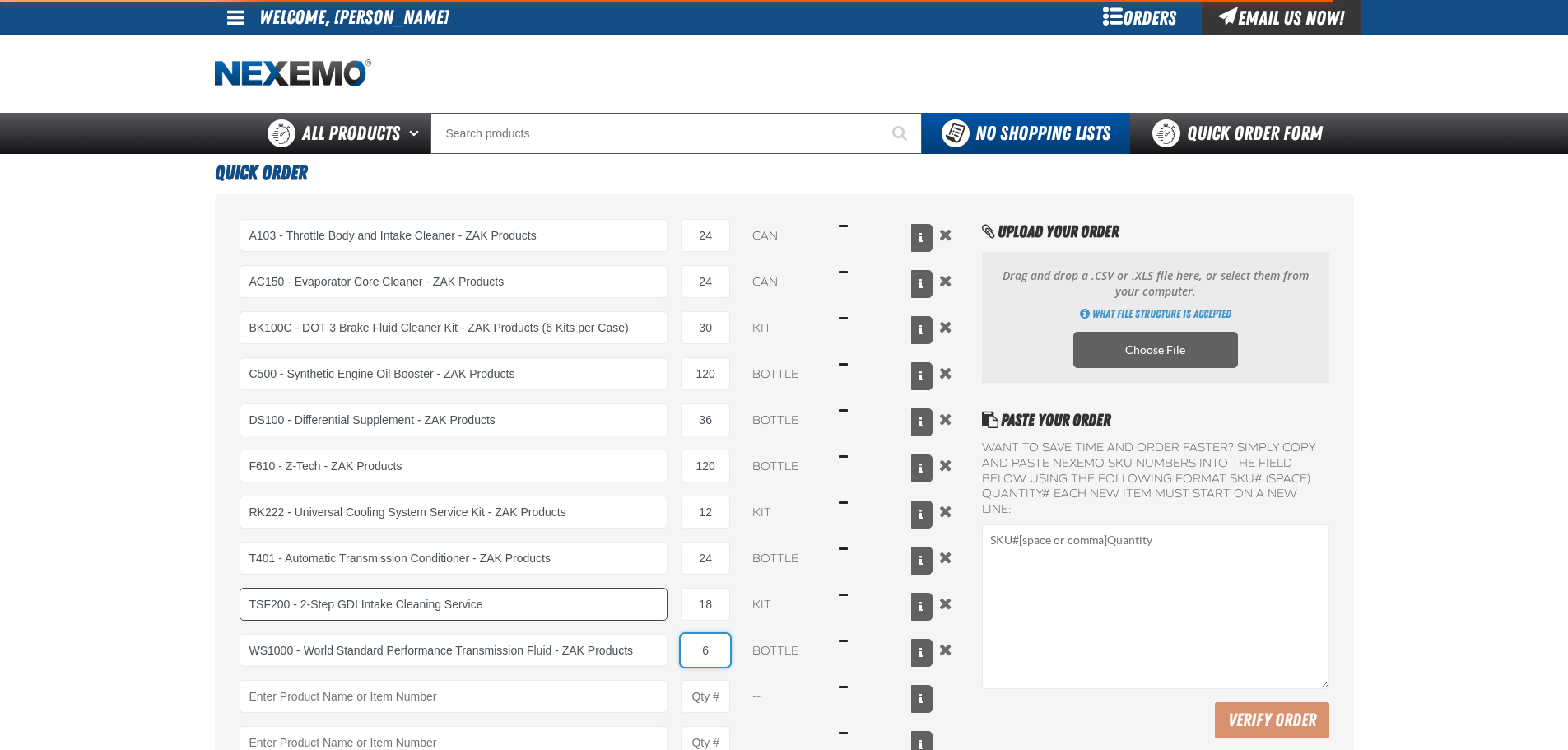
type input "WS1000 - World Standard Performance Transmission Fluid - ZAK Products"
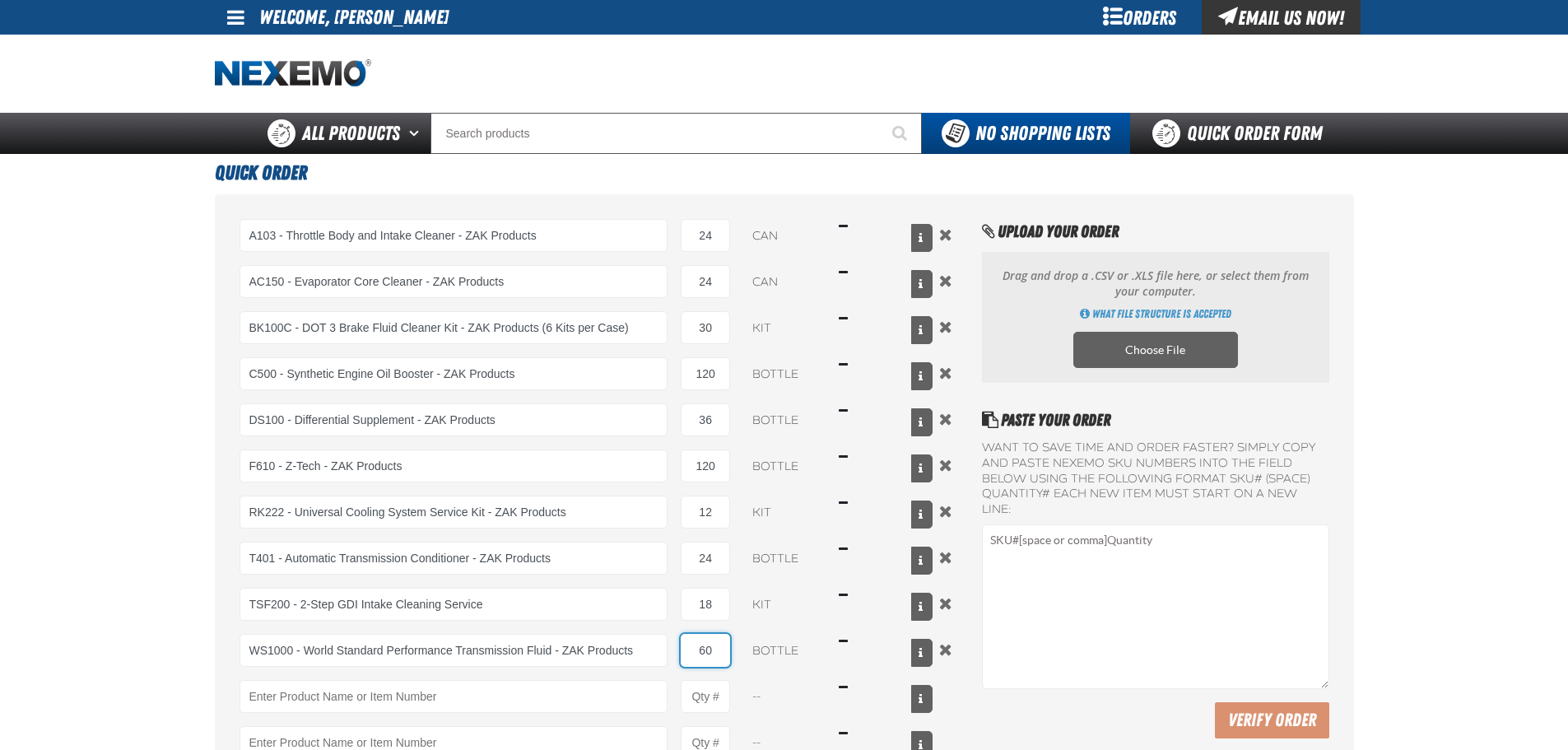
type input "60"
click at [66, 458] on main "Quick Order A103 - Throttle Body and Intake Cleaner - ZAK Products 24 can $262.…" at bounding box center [784, 552] width 1568 height 796
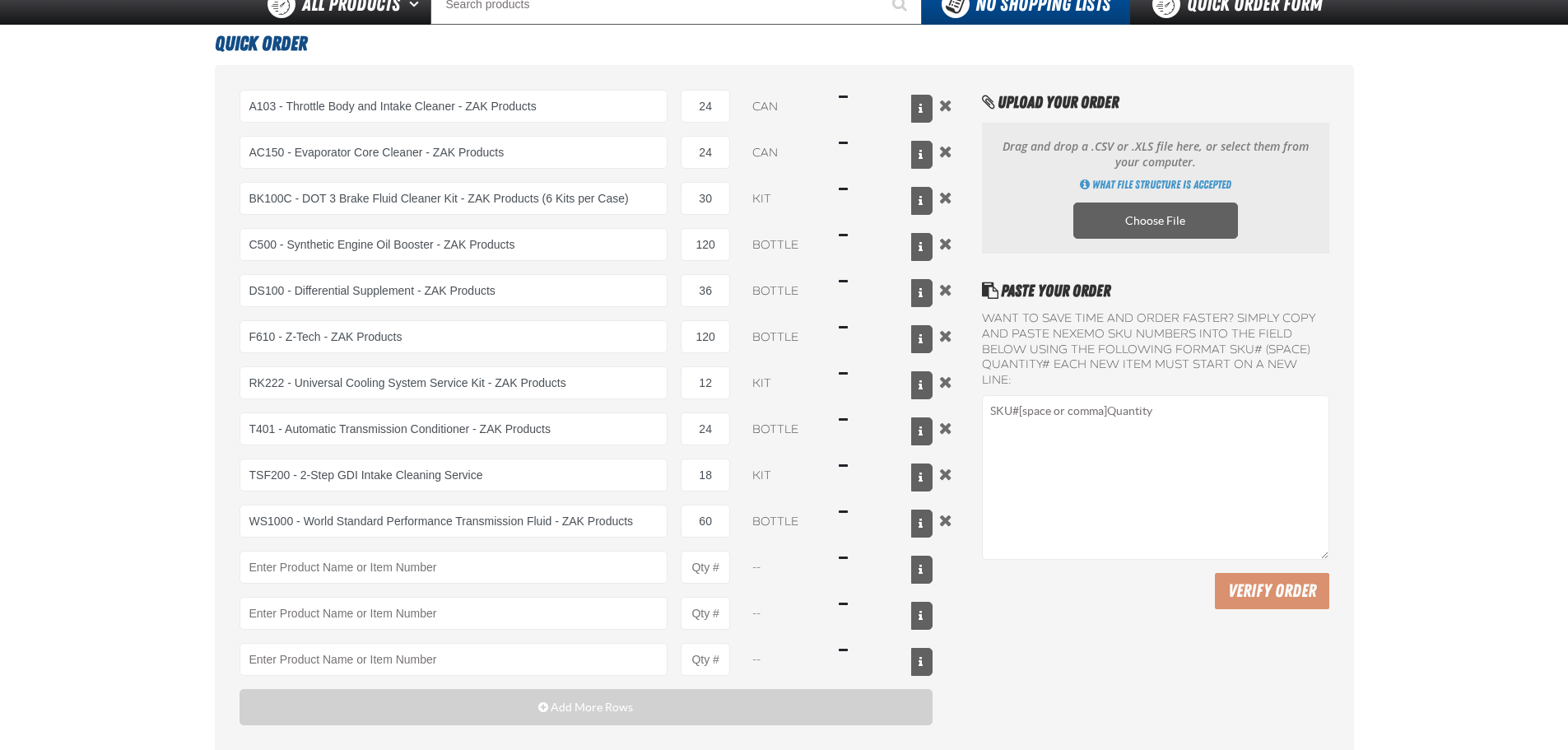
scroll to position [412, 0]
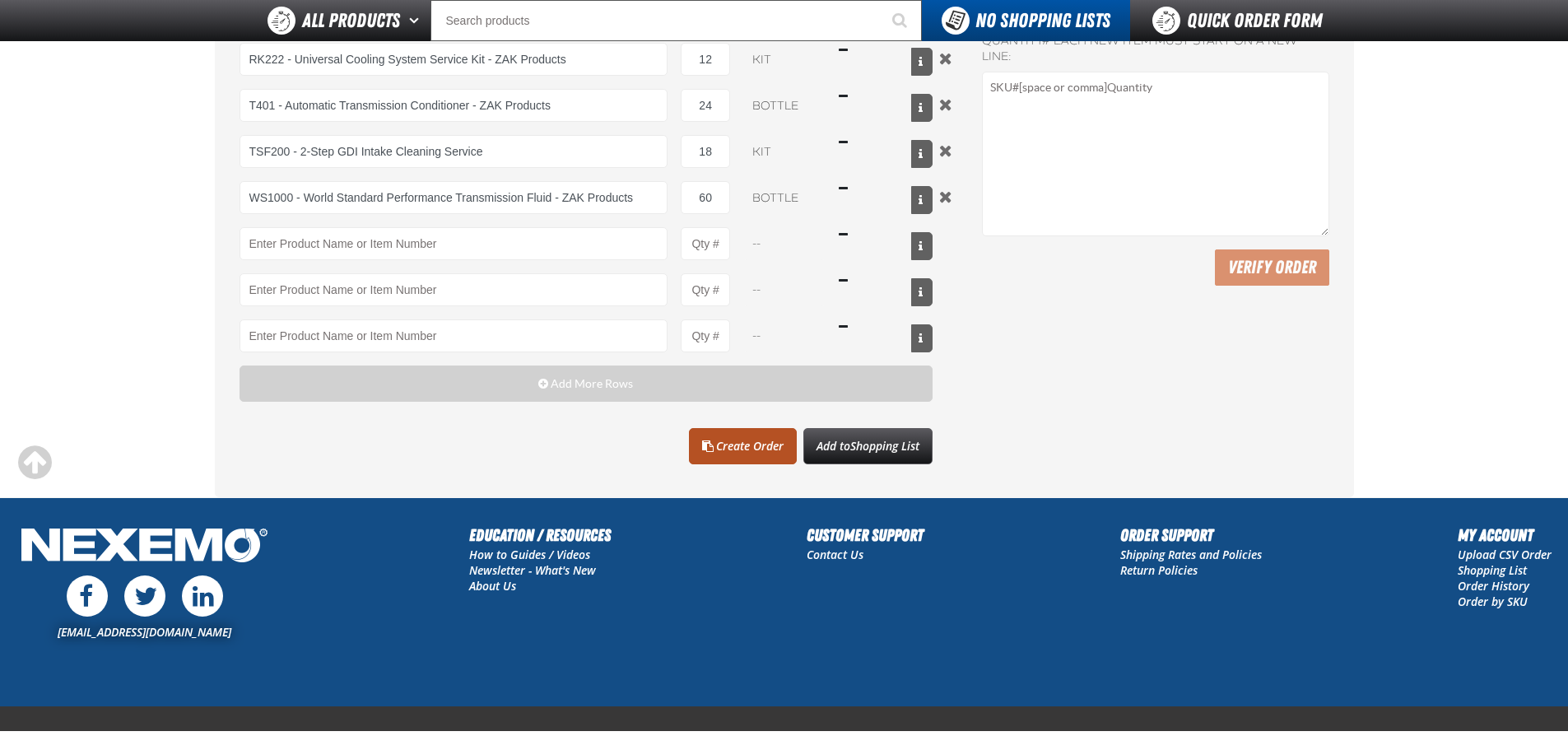
click at [741, 450] on link "Create Order" at bounding box center [742, 446] width 108 height 36
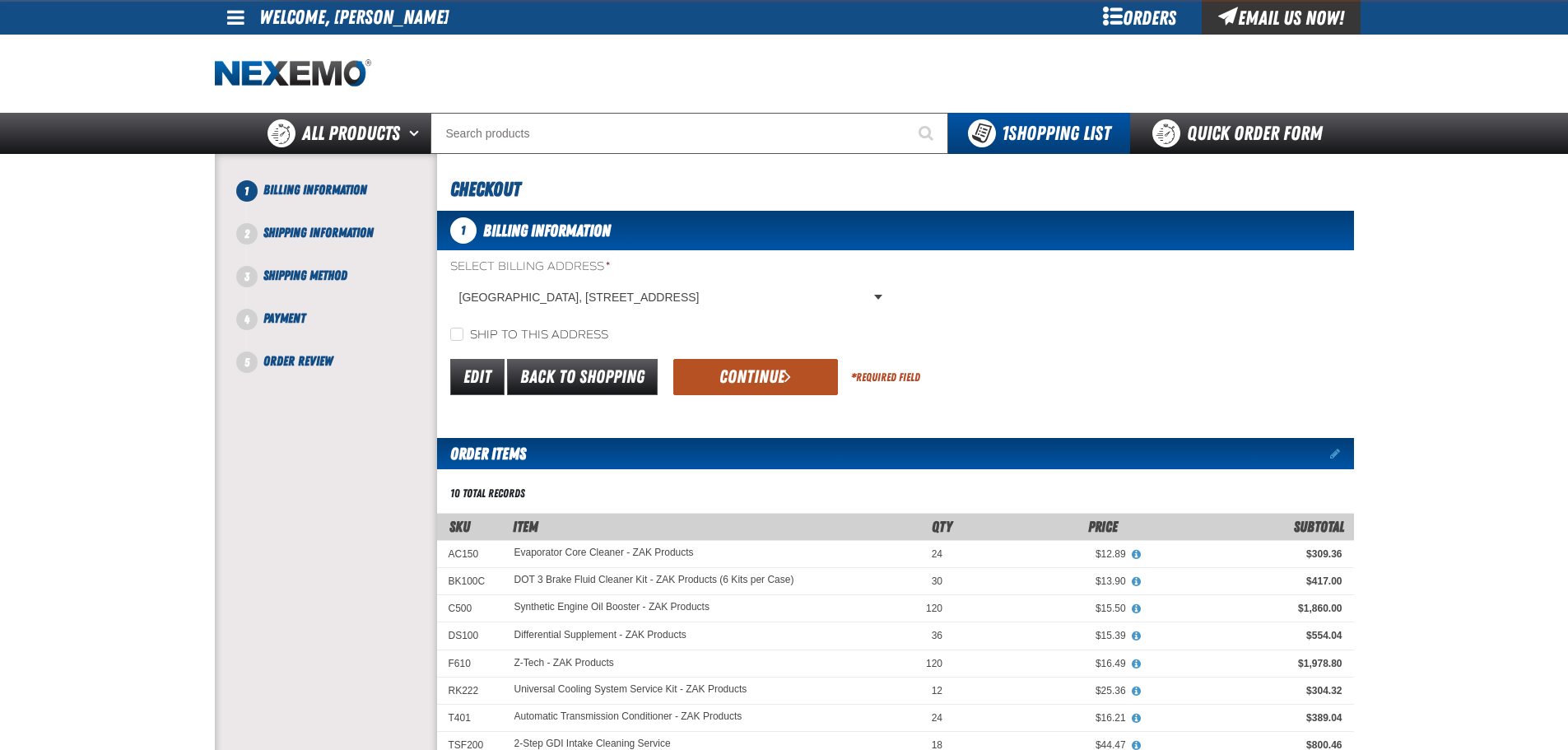
click at [784, 381] on span "submit" at bounding box center [788, 375] width 7 height 18
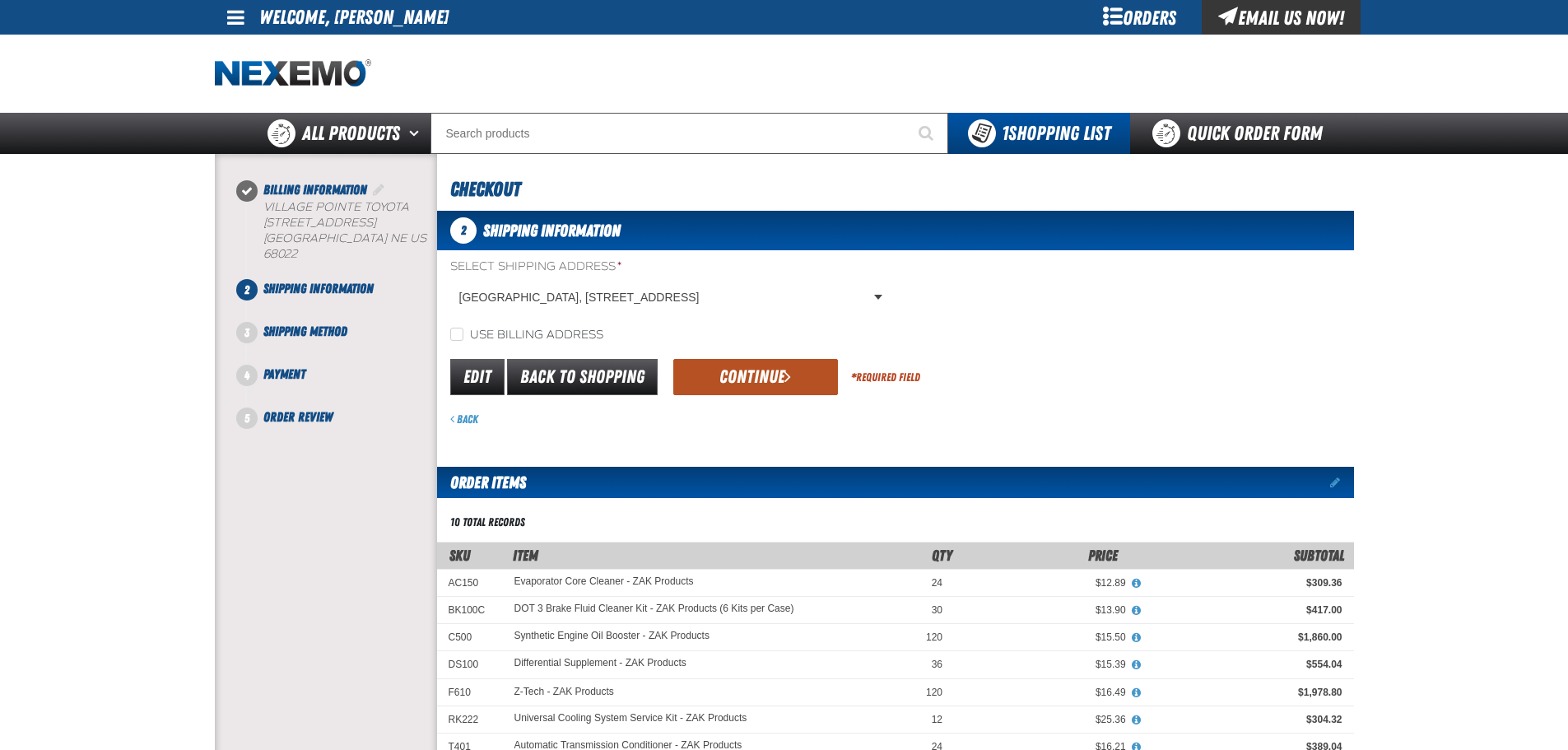
click at [754, 375] on button "Continue" at bounding box center [755, 377] width 164 height 36
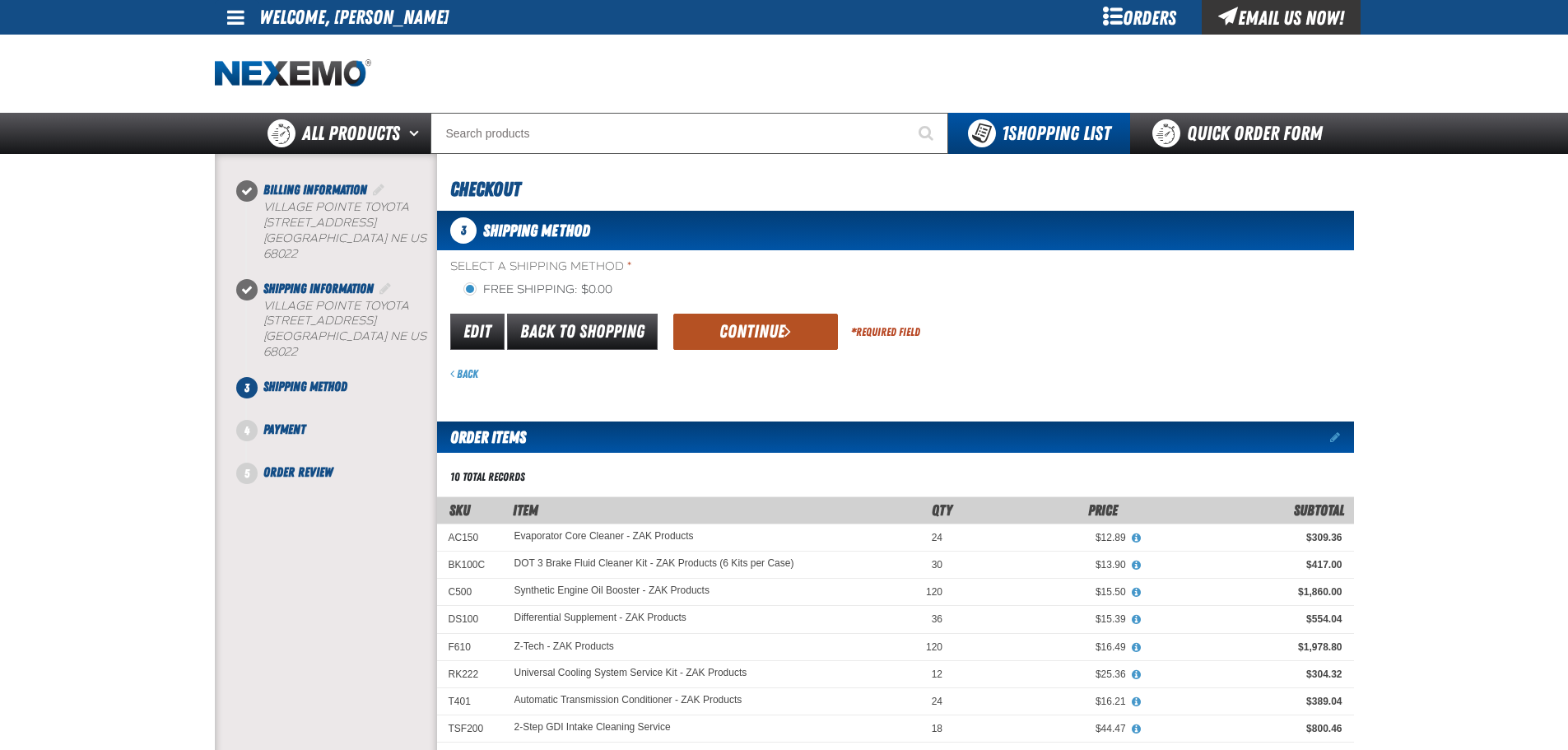
click at [738, 331] on button "Continue" at bounding box center [755, 332] width 164 height 36
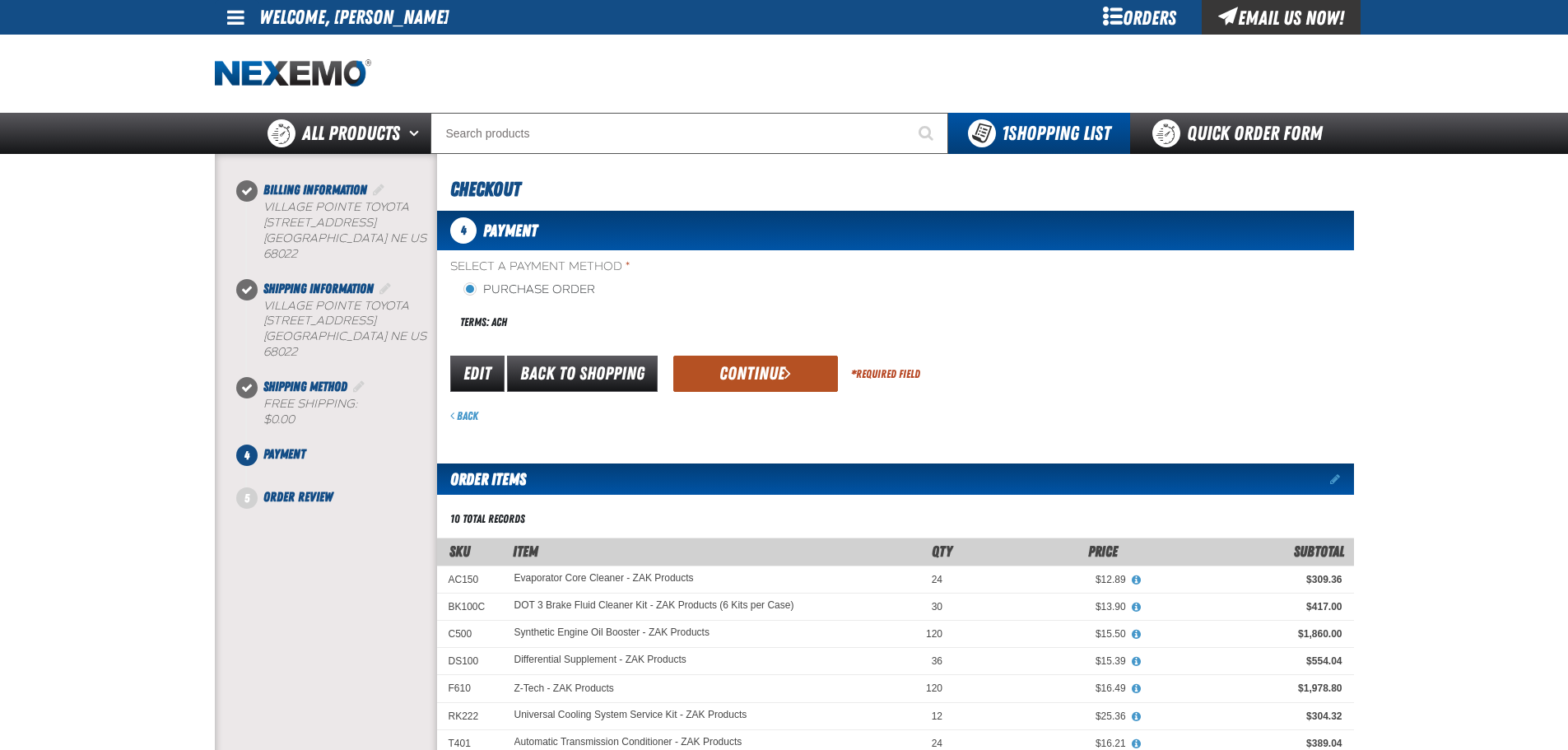
click at [759, 365] on button "Continue" at bounding box center [755, 374] width 164 height 36
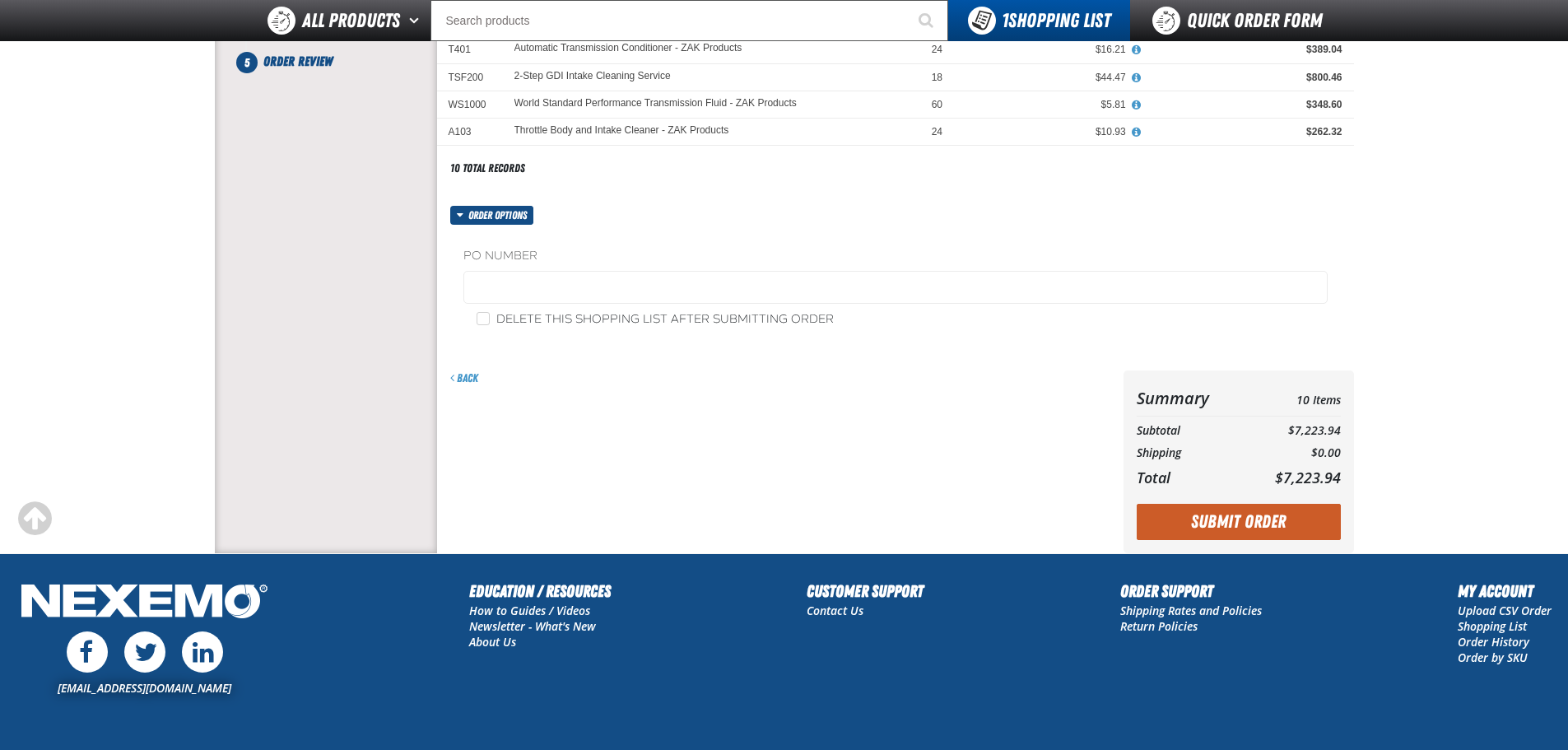
scroll to position [275, 0]
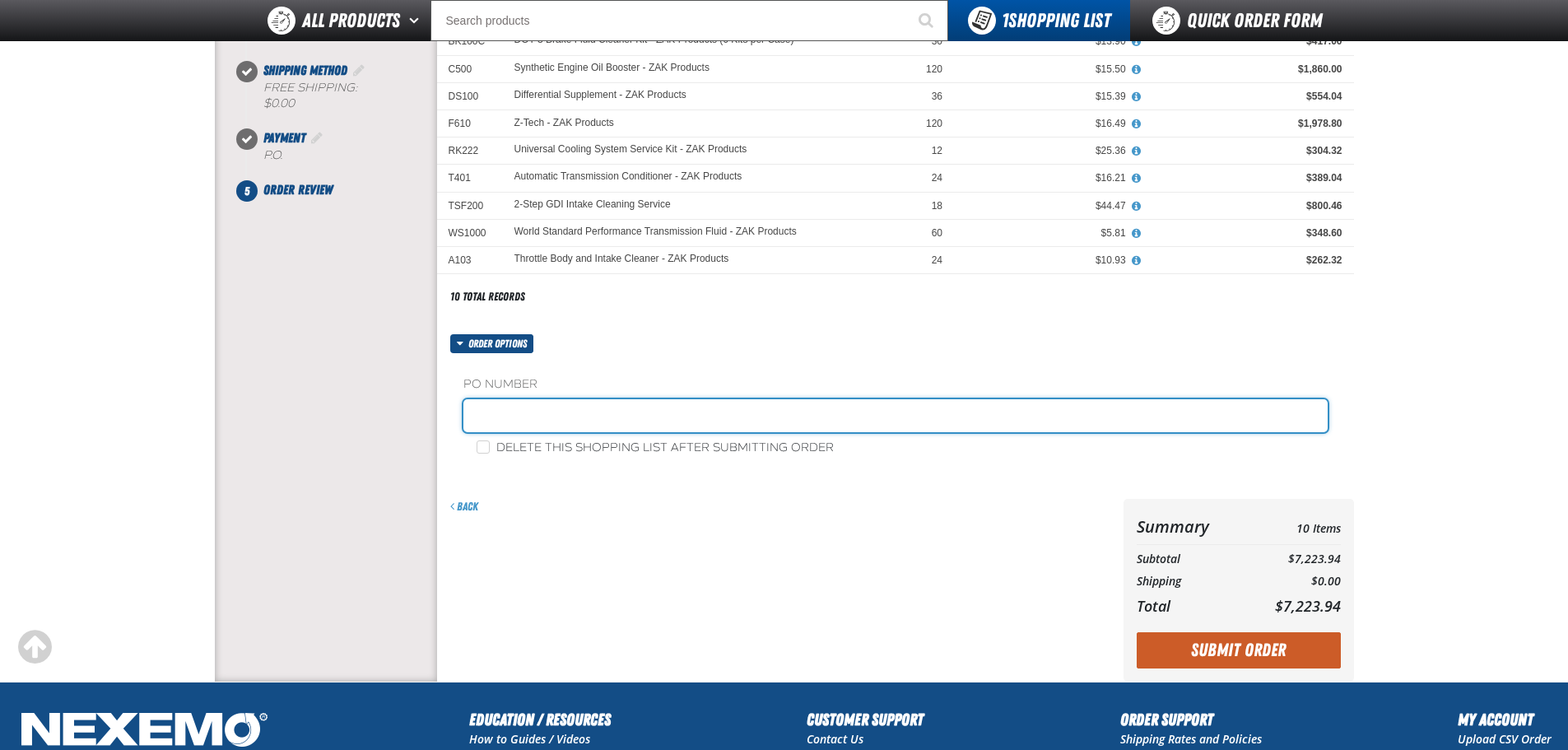
click at [640, 421] on input "text" at bounding box center [895, 416] width 864 height 33
type input "Z092225"
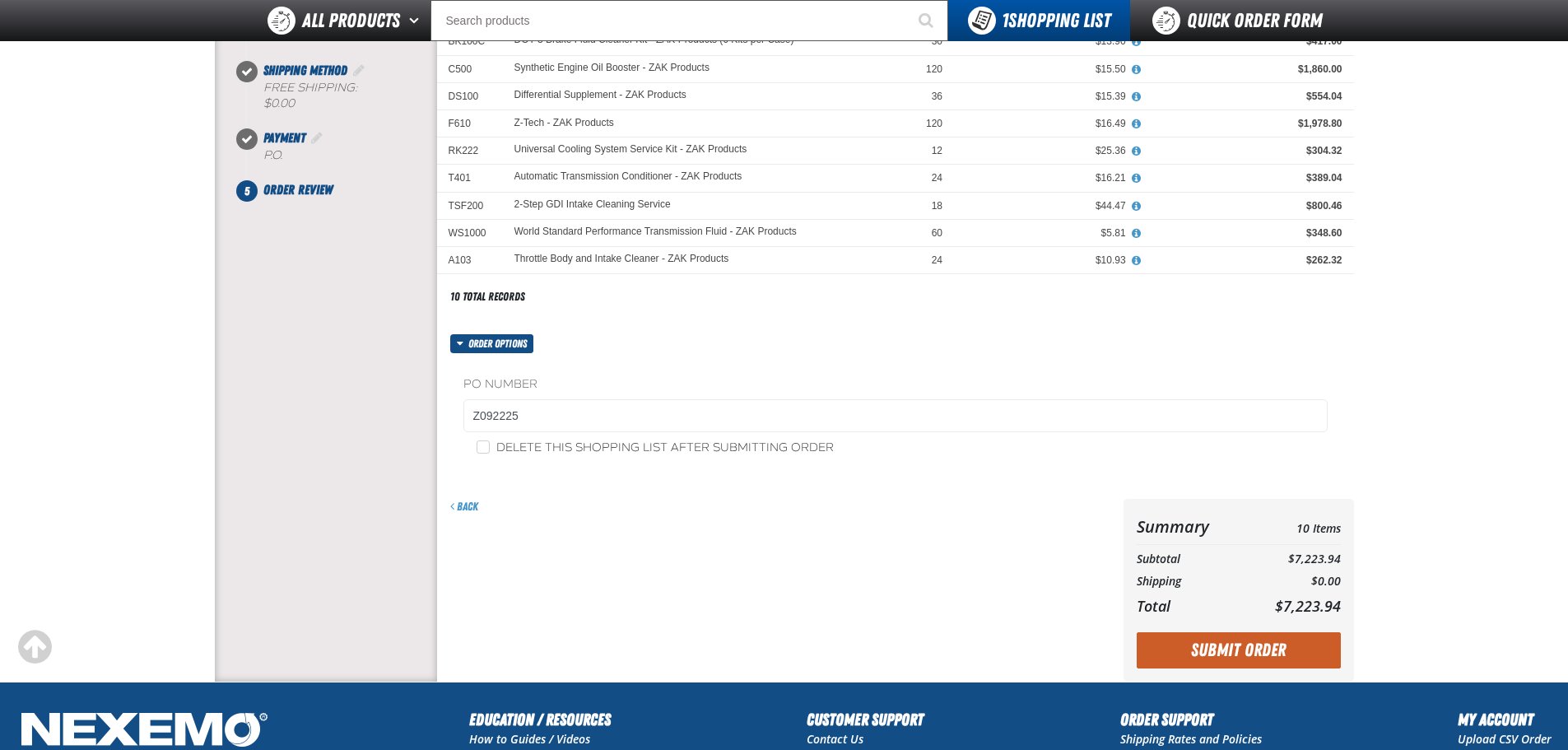
click at [666, 342] on div "Order options PO Number Z092225 Delete this shopping list after submitting order" at bounding box center [895, 406] width 917 height 145
click at [482, 449] on input "Delete this shopping list after submitting order" at bounding box center [482, 446] width 13 height 13
checkbox input "true"
click at [742, 548] on div "Back" at bounding box center [776, 590] width 679 height 183
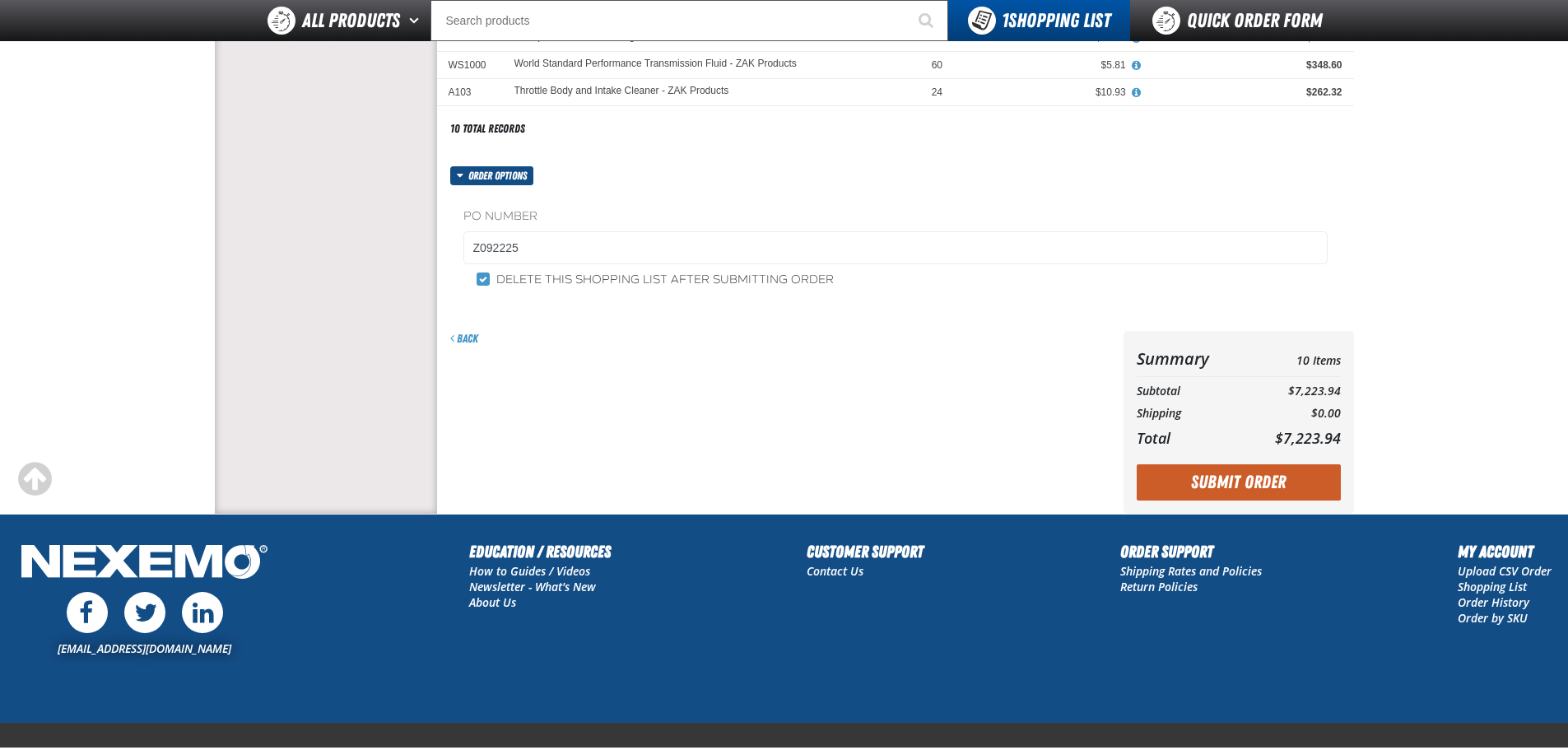
scroll to position [522, 0]
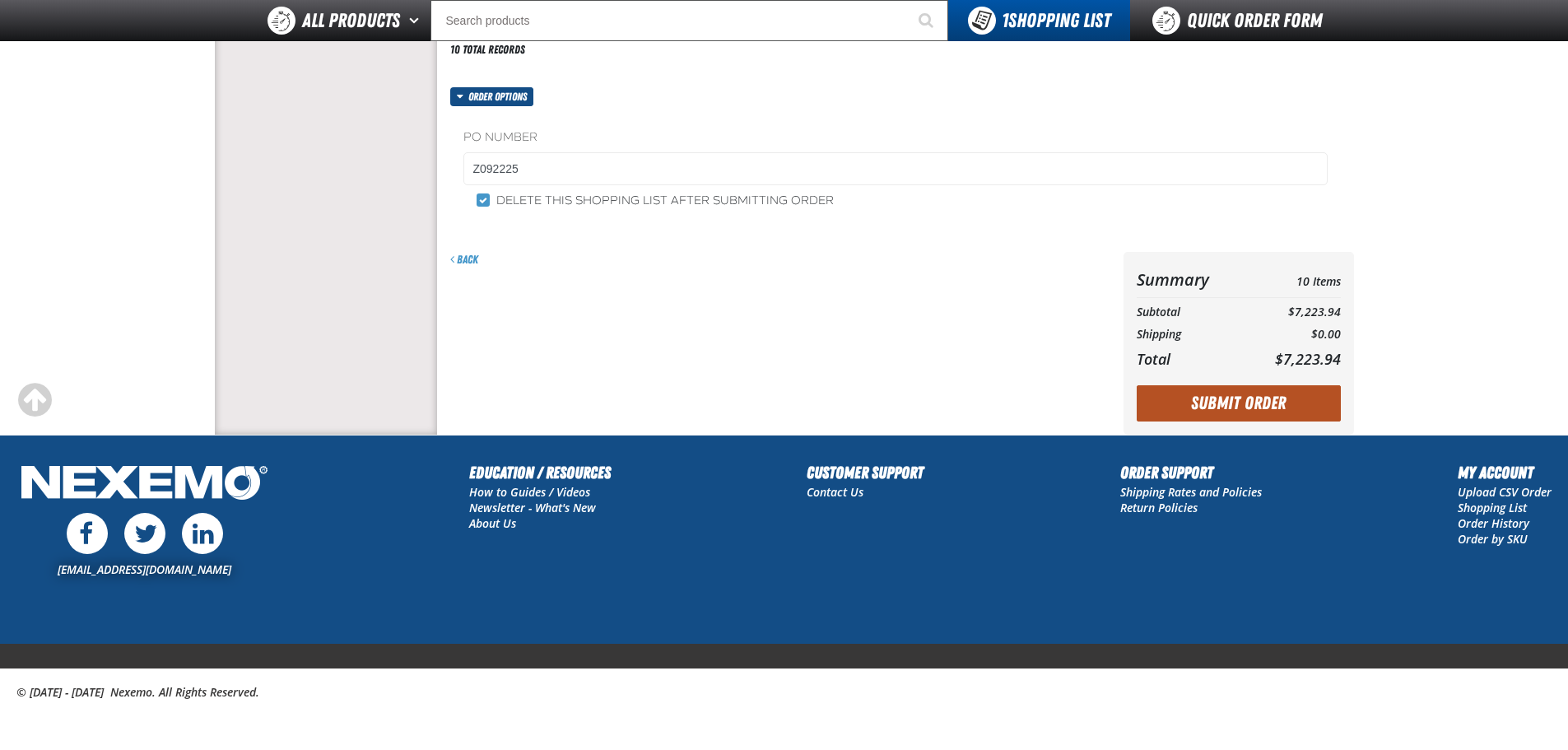
click at [1212, 403] on button "Submit Order" at bounding box center [1238, 403] width 204 height 36
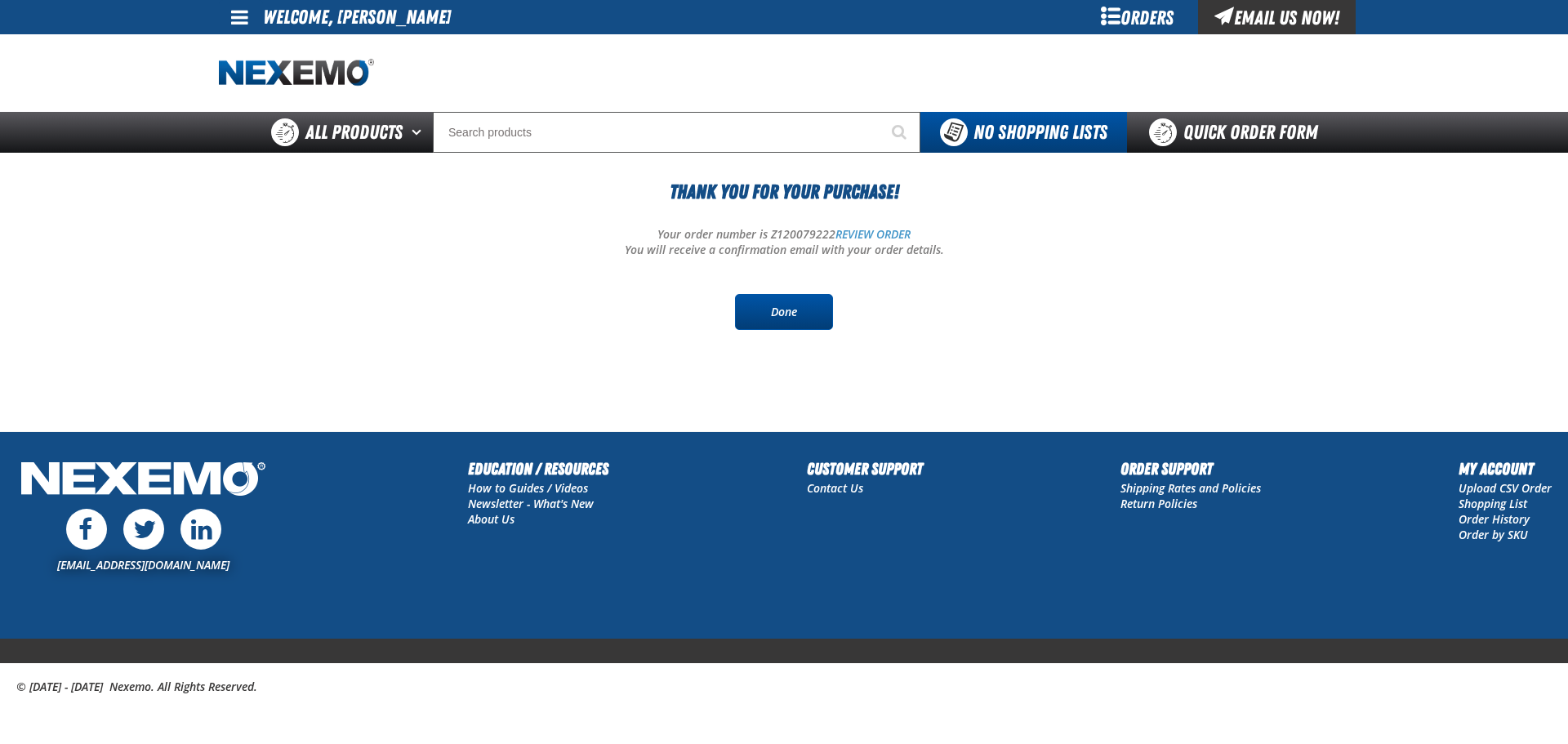
click at [791, 323] on link "Done" at bounding box center [784, 312] width 98 height 36
